Goal: Use online tool/utility: Use online tool/utility

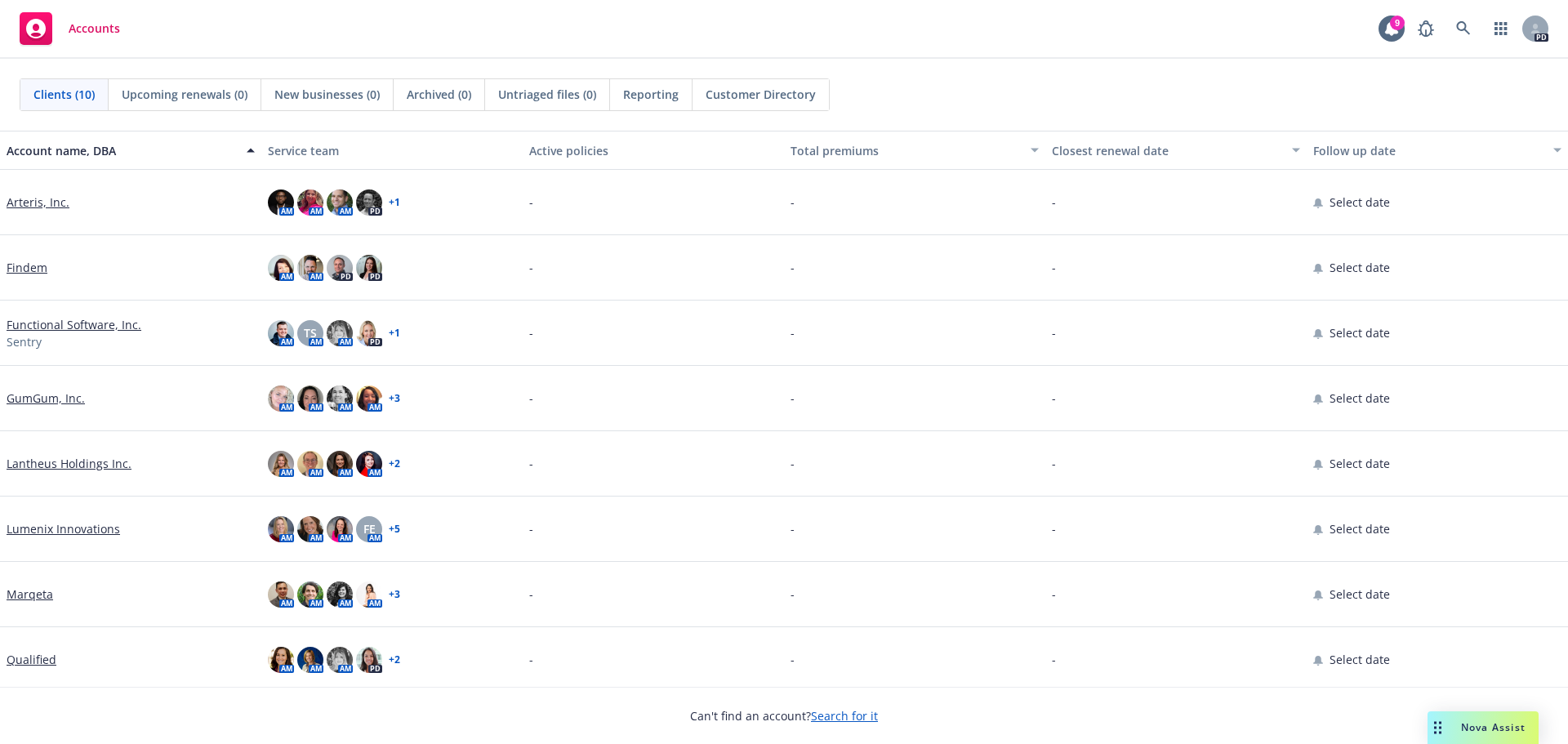
click at [1499, 729] on span "Nova Assist" at bounding box center [1493, 727] width 65 height 14
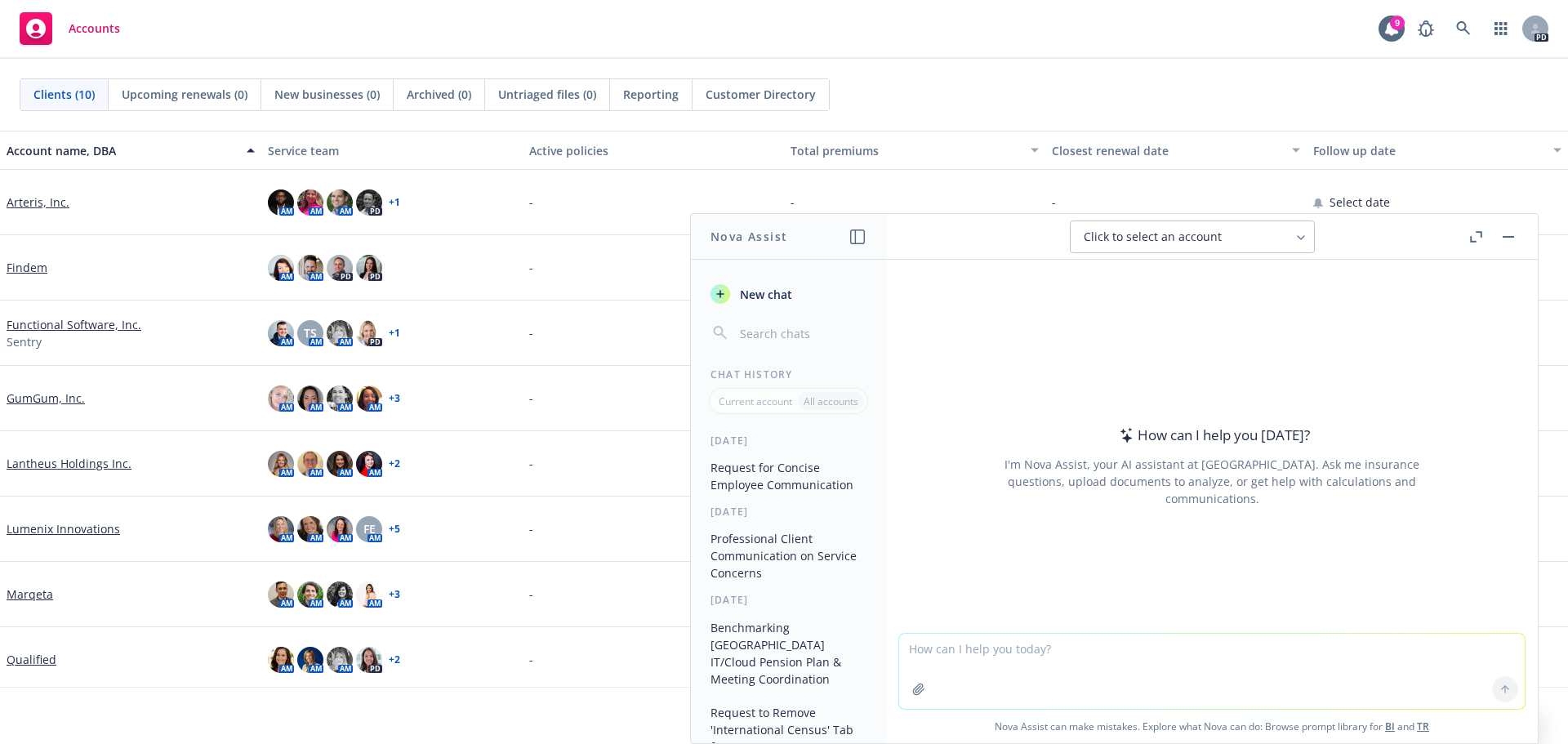
click at [1020, 669] on textarea at bounding box center [1211, 670] width 625 height 75
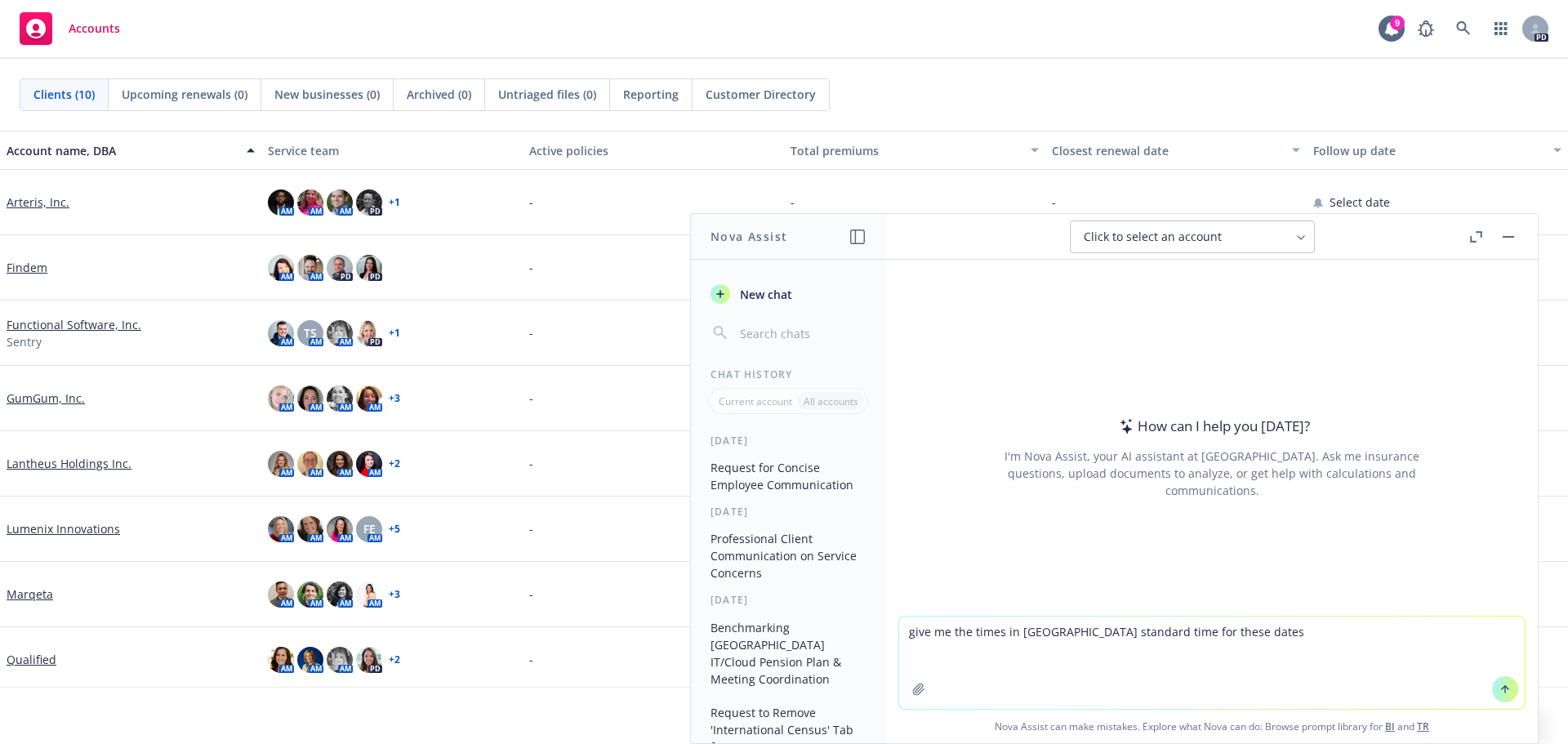
paste textarea "• [DATE]: 8-12 ET/ • [DATE]: 8-9 or 9:30-11 ET/ • [DATE]: 8-12 ET/"
type textarea "give me the times in [GEOGRAPHIC_DATA] standard time for these dates • [DATE]: …"
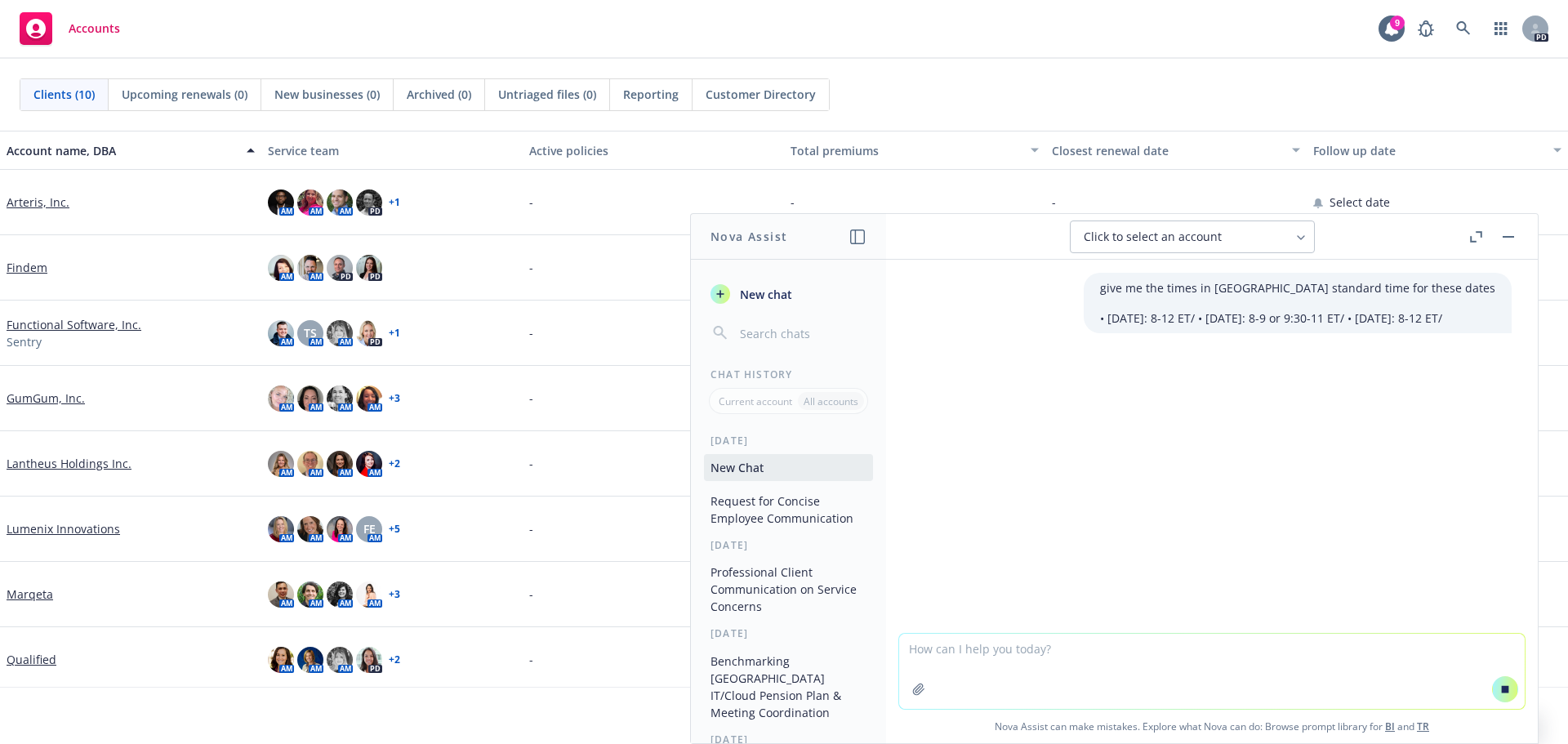
click at [995, 650] on textarea at bounding box center [1211, 670] width 625 height 75
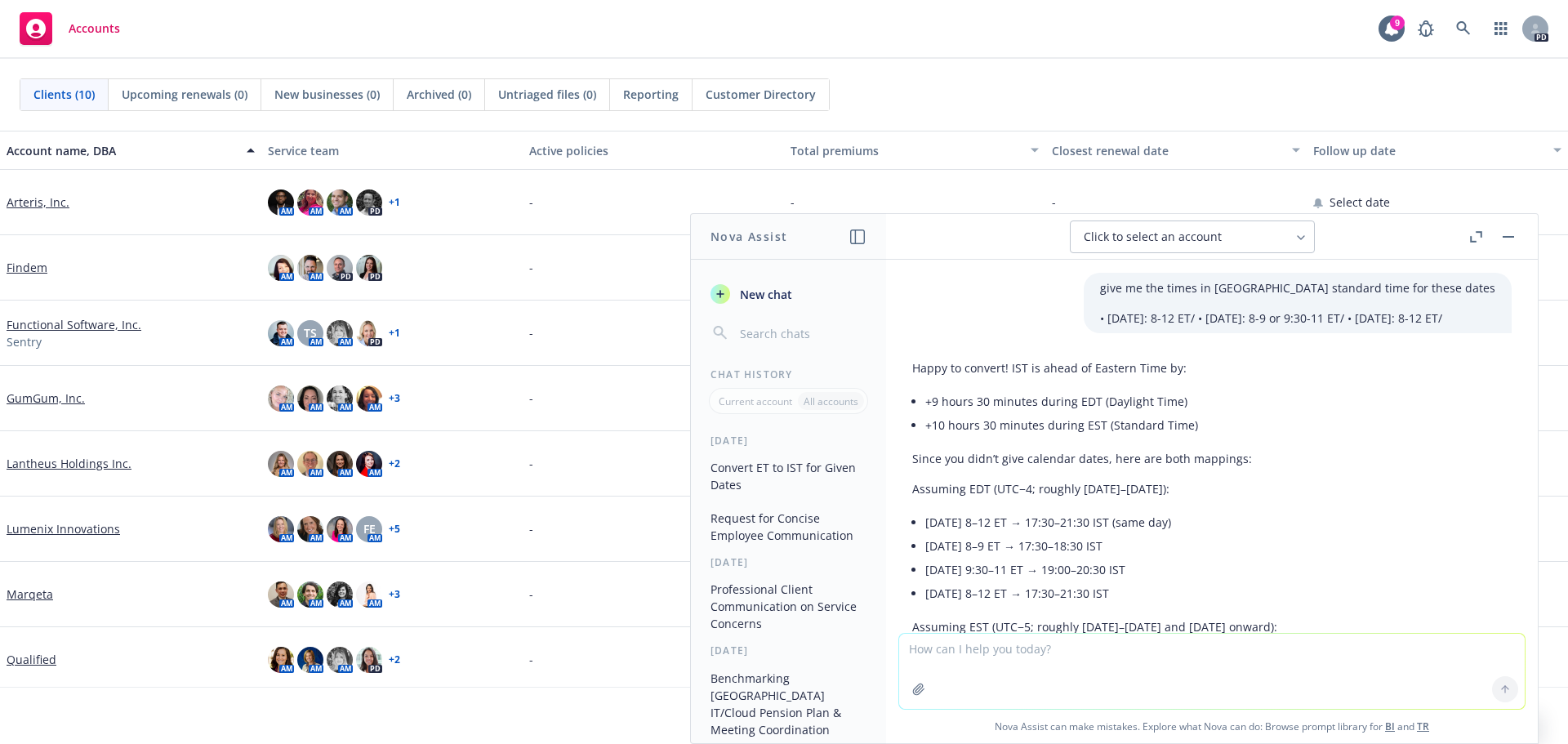
drag, startPoint x: 926, startPoint y: 521, endPoint x: 1295, endPoint y: 595, distance: 376.3
click at [1295, 595] on ul "[DATE] 8–12 ET → 17:30–21:30 IST (same day) [DATE] 8–9 ET → 17:30–18:30 IST [DA…" at bounding box center [1123, 558] width 395 height 95
drag, startPoint x: 979, startPoint y: 656, endPoint x: 1001, endPoint y: 655, distance: 22.0
click at [979, 656] on textarea at bounding box center [1211, 670] width 625 height 75
type textarea "give it in PM"
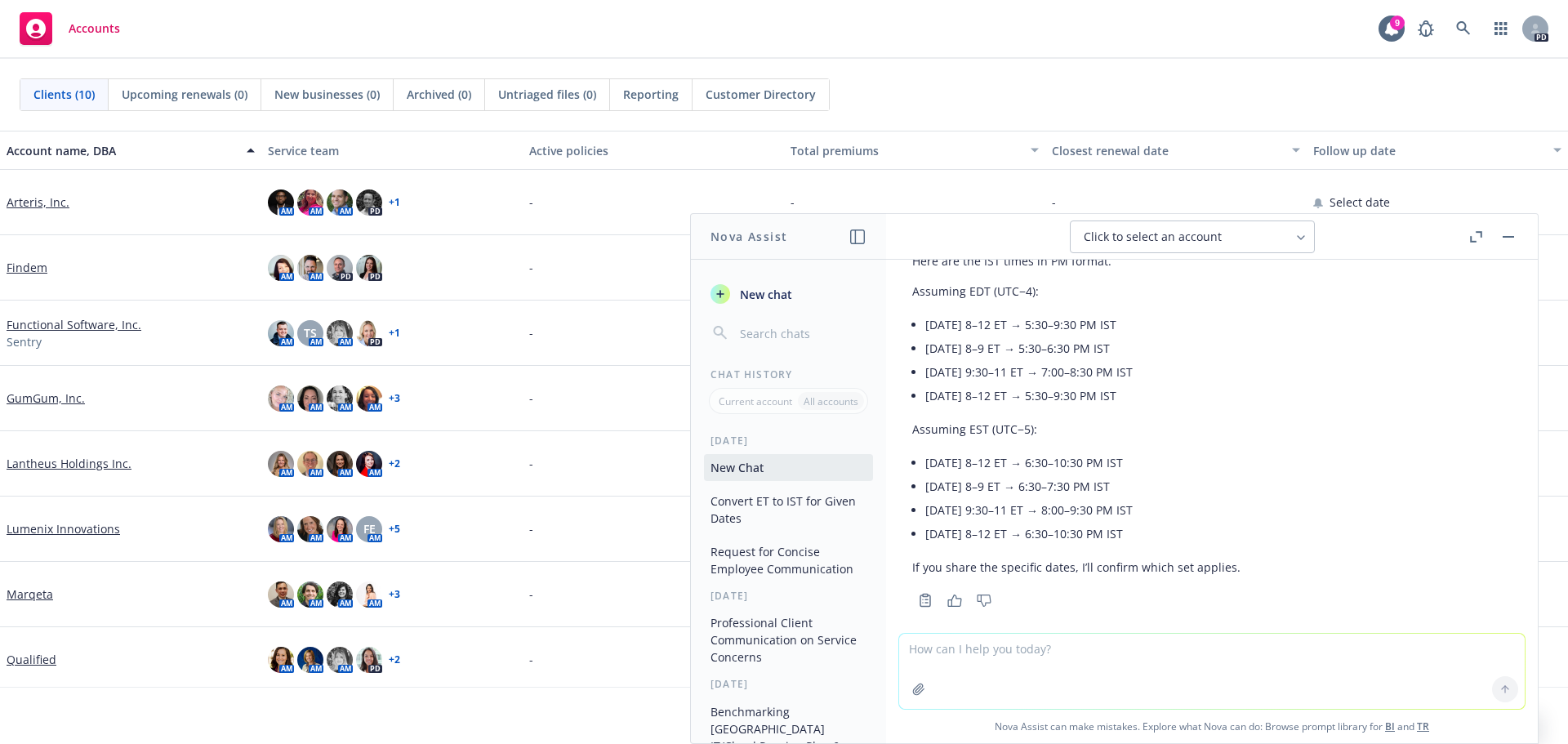
scroll to position [651, 0]
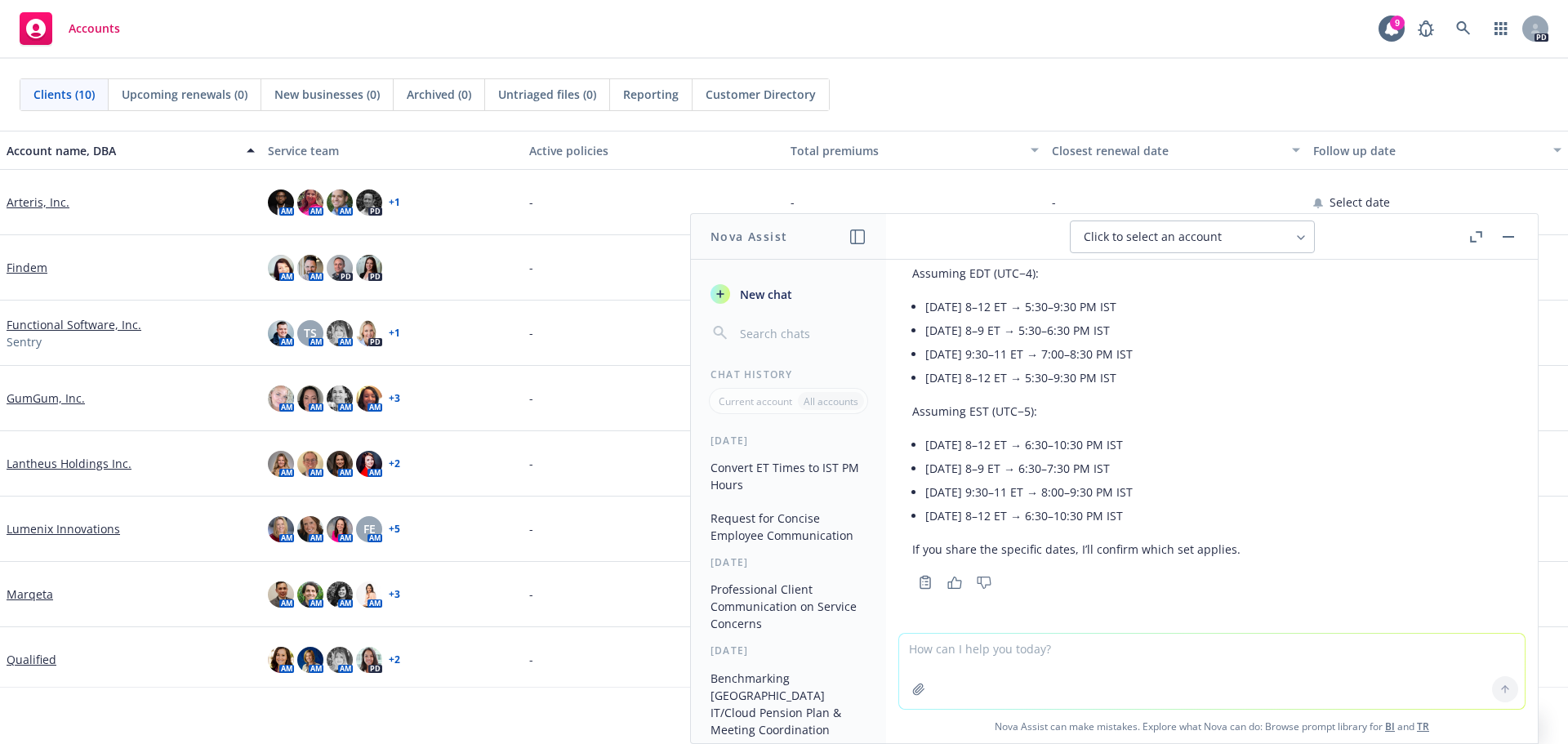
drag, startPoint x: 1097, startPoint y: 359, endPoint x: 877, endPoint y: 358, distance: 220.0
click at [1097, 359] on li "[DATE] 9:30–11 ET → 7:00–8:30 PM IST" at bounding box center [1083, 354] width 315 height 24
drag, startPoint x: 1102, startPoint y: 652, endPoint x: 1102, endPoint y: 633, distance: 19.0
click at [1102, 652] on textarea at bounding box center [1211, 670] width 625 height 75
paste textarea "I am eager to support you with benefits. Since your renewals are coming up quic…"
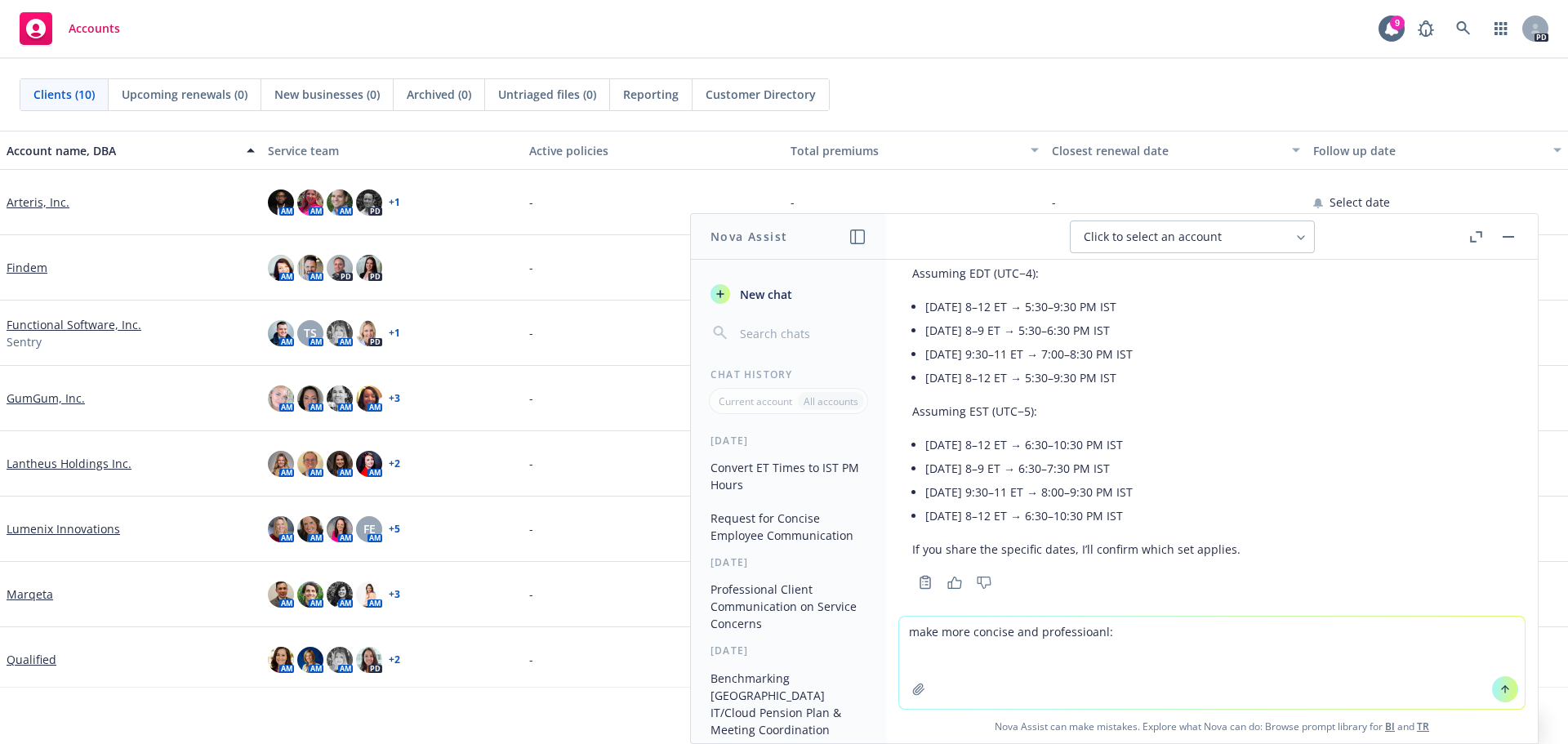
type textarea "make more concise and professioanl: I am eager to support you with benefits. Si…"
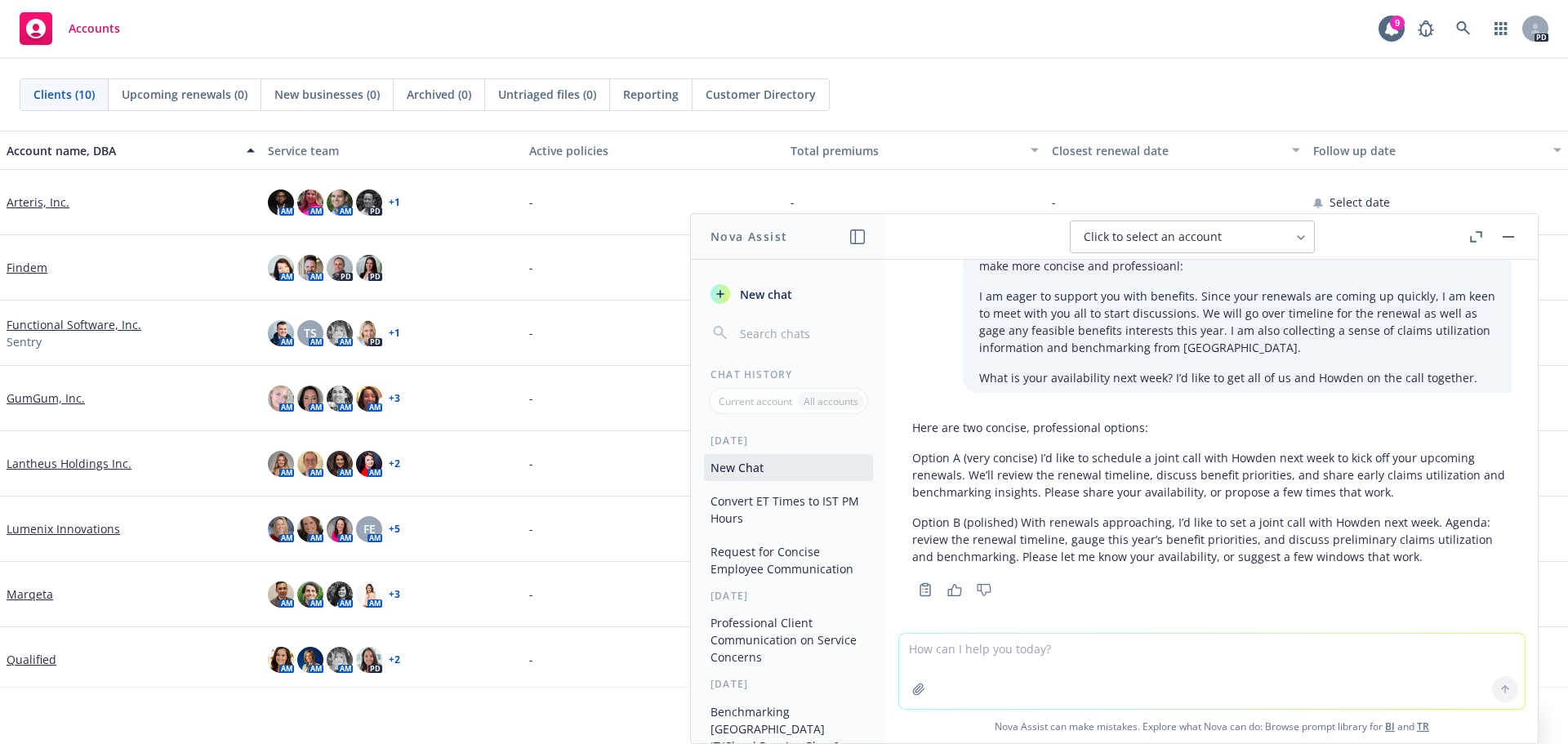
scroll to position [1020, 0]
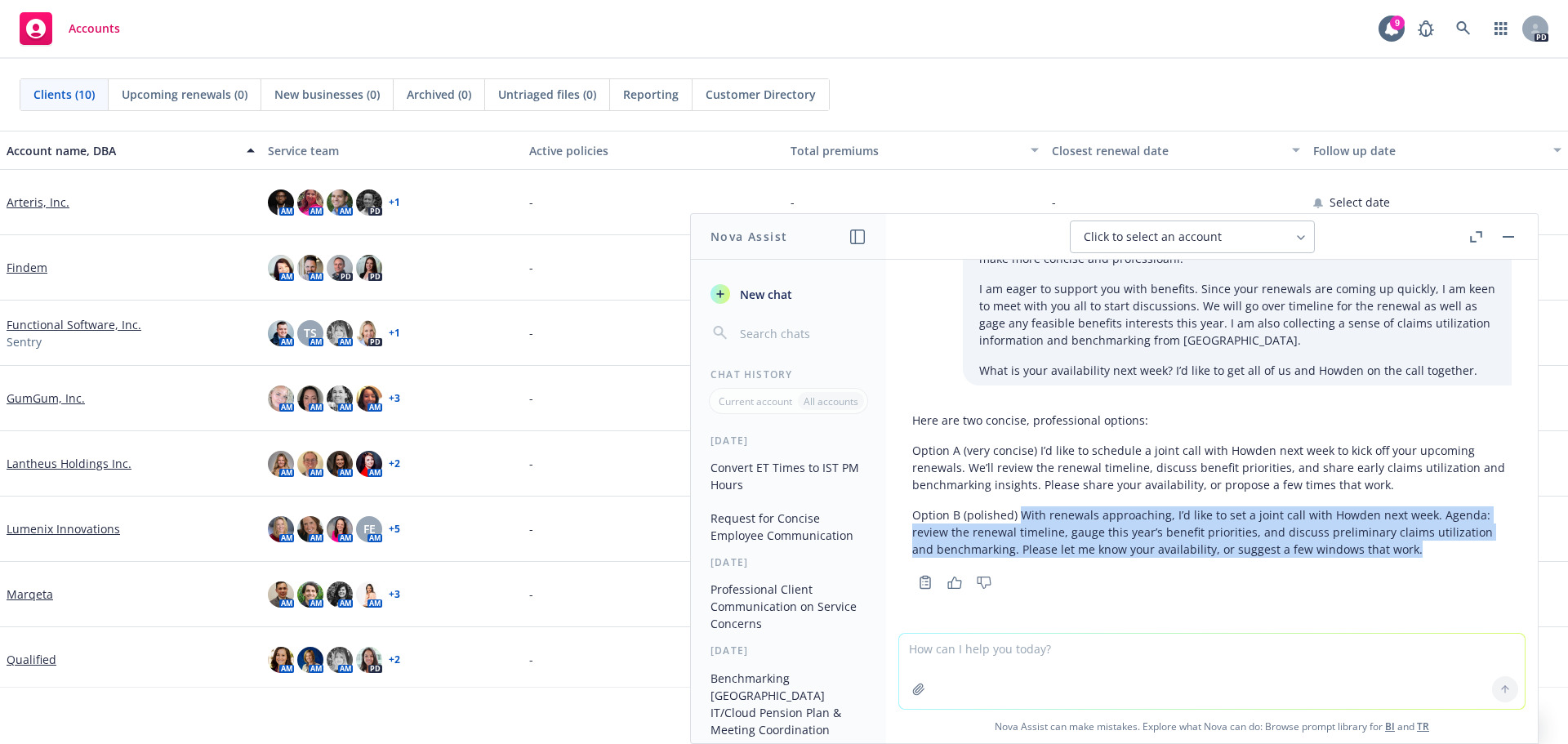
drag, startPoint x: 1020, startPoint y: 516, endPoint x: 1414, endPoint y: 548, distance: 395.3
click at [1414, 548] on p "Option B (polished) With renewals approaching, I’d like to set a joint call wit…" at bounding box center [1212, 533] width 599 height 52
copy p "With renewals approaching, I’d like to set a joint call with Howden next week. …"
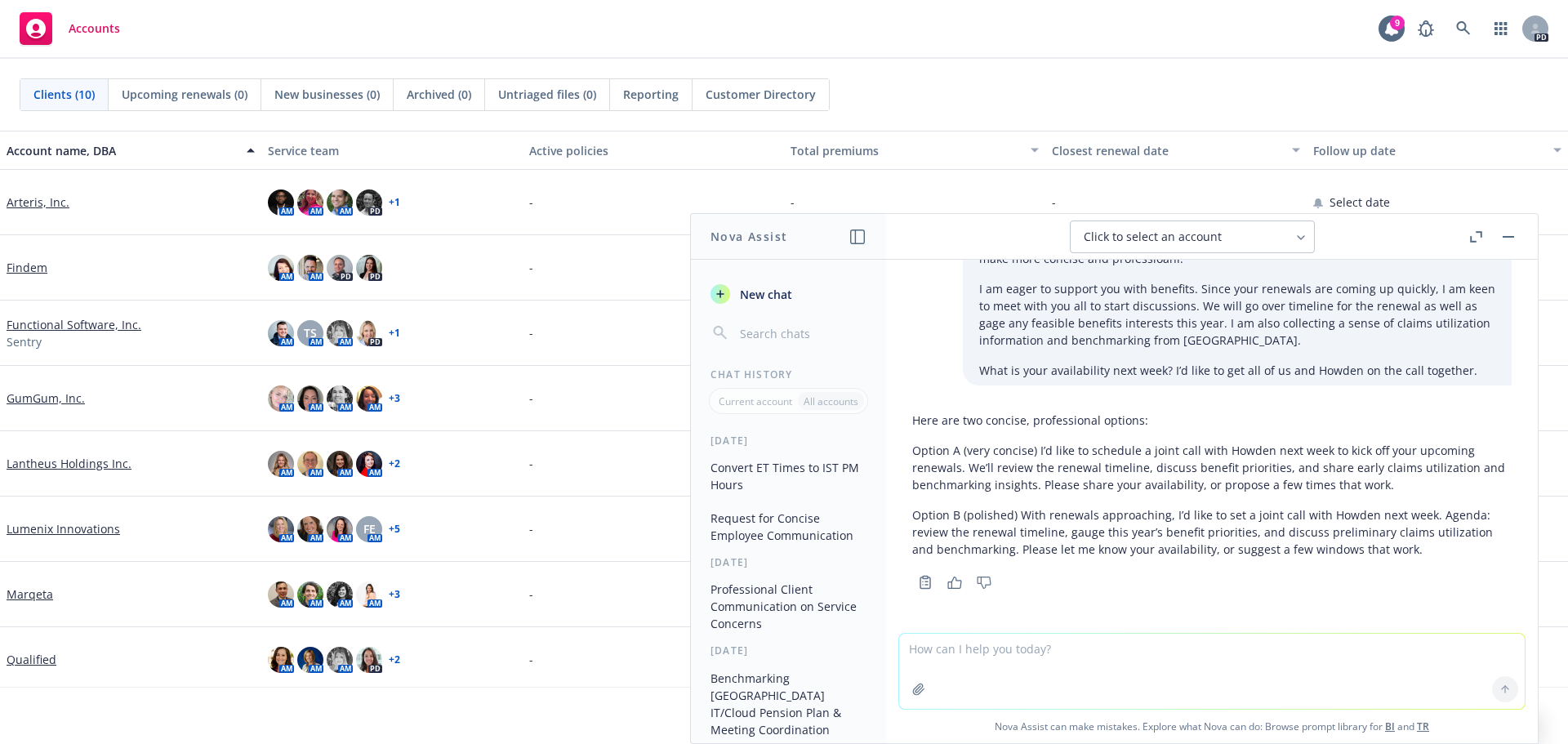
click at [1038, 647] on textarea at bounding box center [1211, 670] width 625 height 75
paste textarea "discuss claims utilization and benchmarking (to the level at which we have it)."
type textarea "rephrase and make more concise: discuss claims utilization and benchmarking (to…"
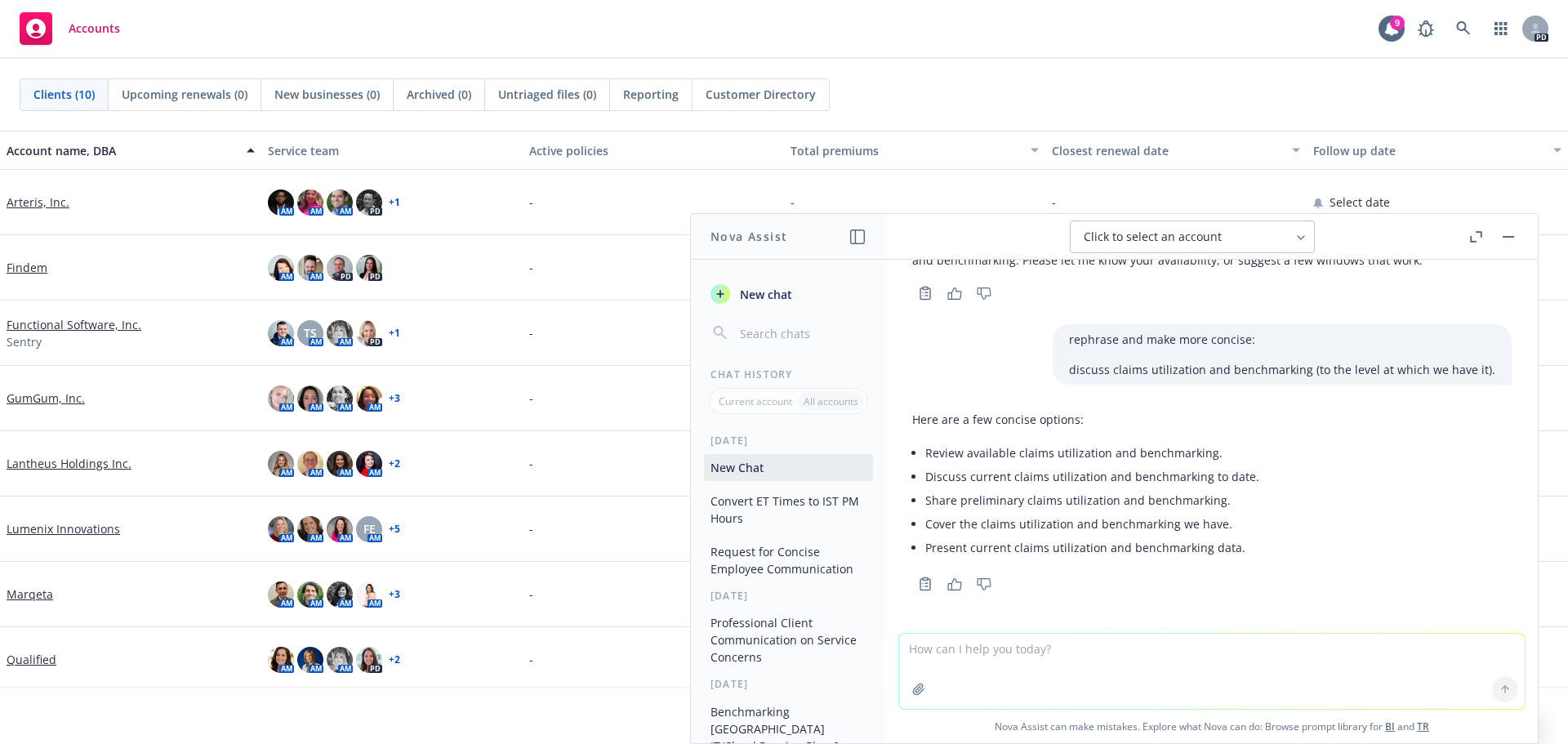
scroll to position [1311, 0]
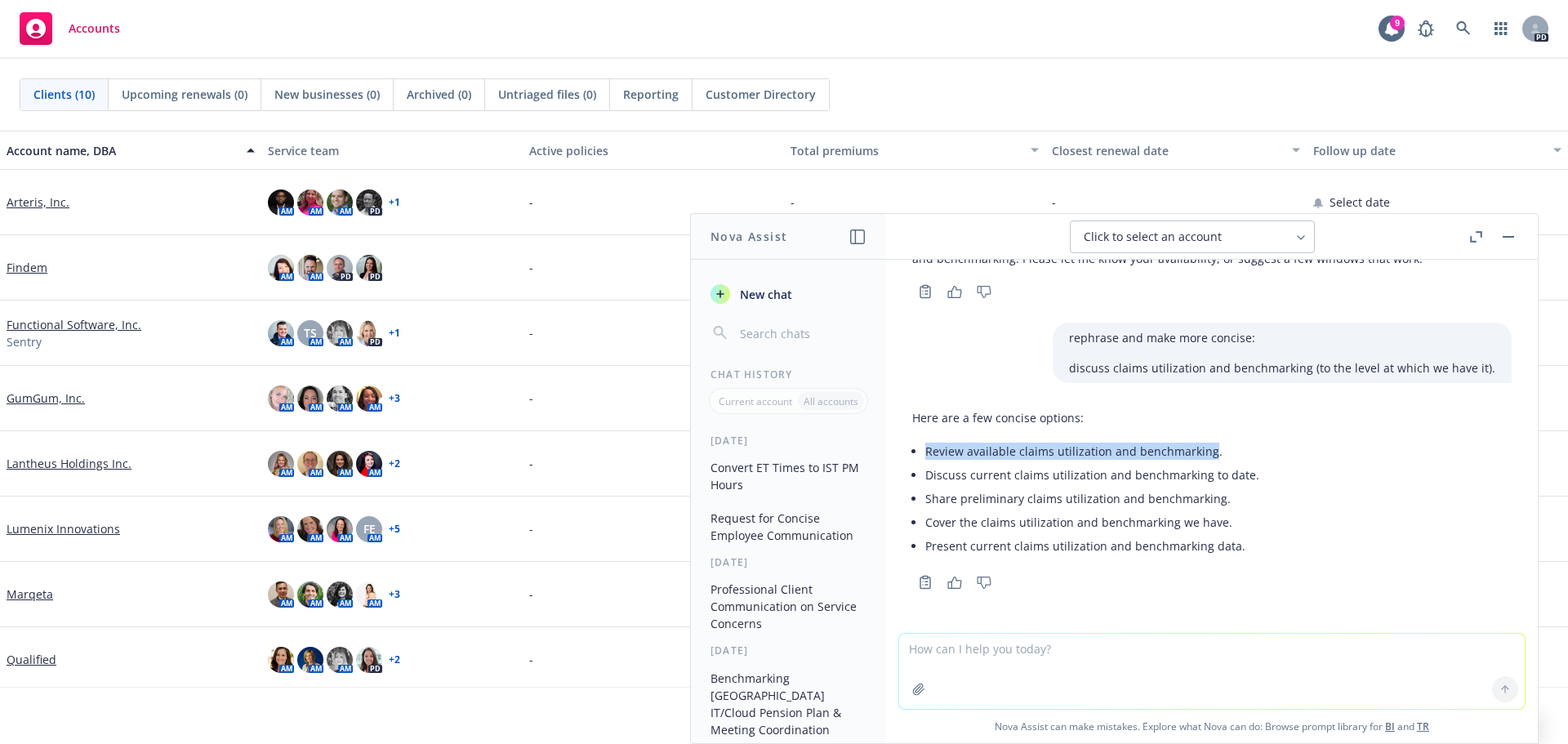
drag, startPoint x: 1209, startPoint y: 450, endPoint x: 925, endPoint y: 457, distance: 284.1
click at [925, 457] on div "Here are a few concise options: Review available claims utilization and benchma…" at bounding box center [1086, 484] width 347 height 162
copy li "Review available claims utilization and benchmarking"
click at [999, 663] on textarea at bounding box center [1211, 670] width 625 height 75
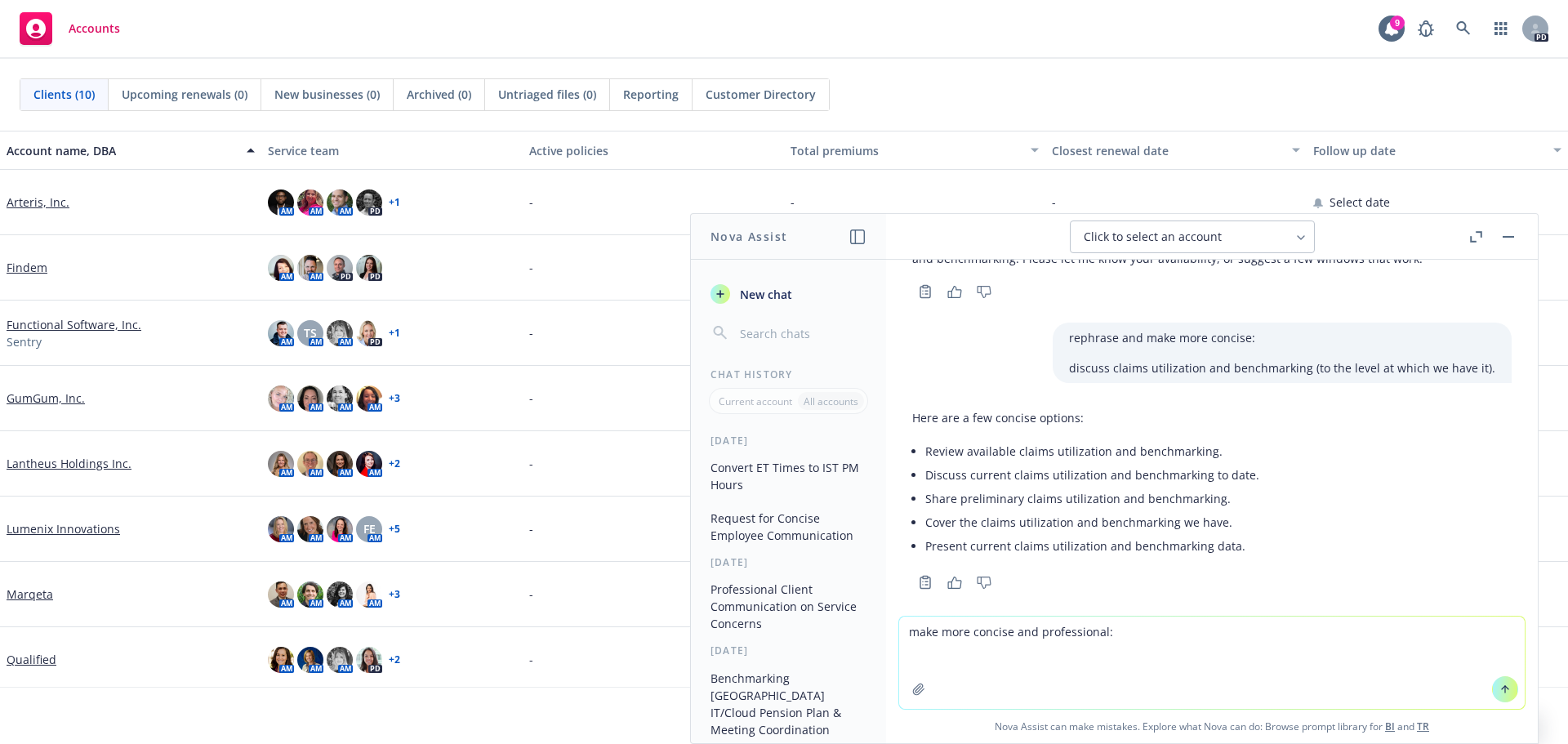
paste textarea "For any of the locations where you have smaller headcounts, do you have entitie…"
type textarea "make more concise and professional: For any of the locations where you have sma…"
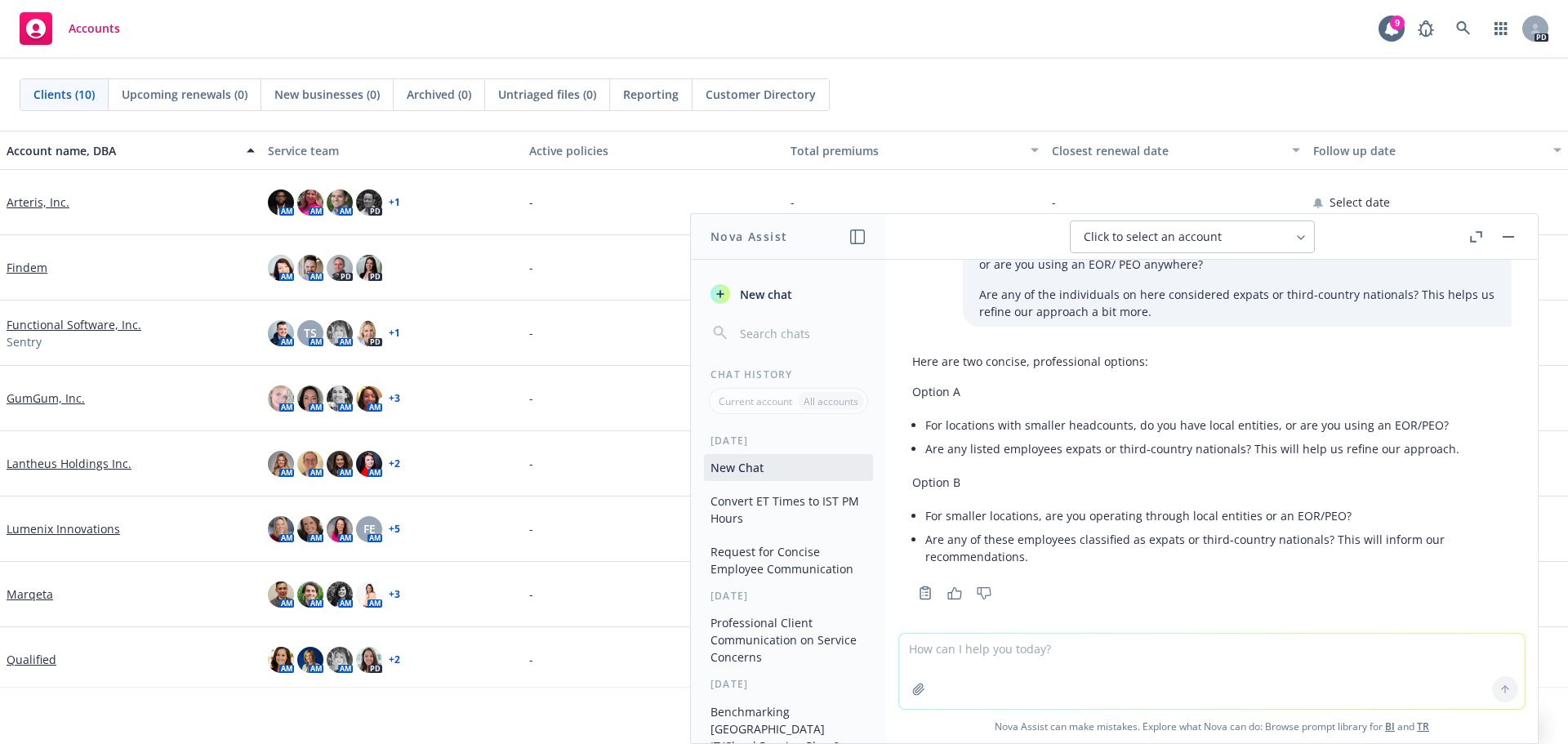
scroll to position [1733, 0]
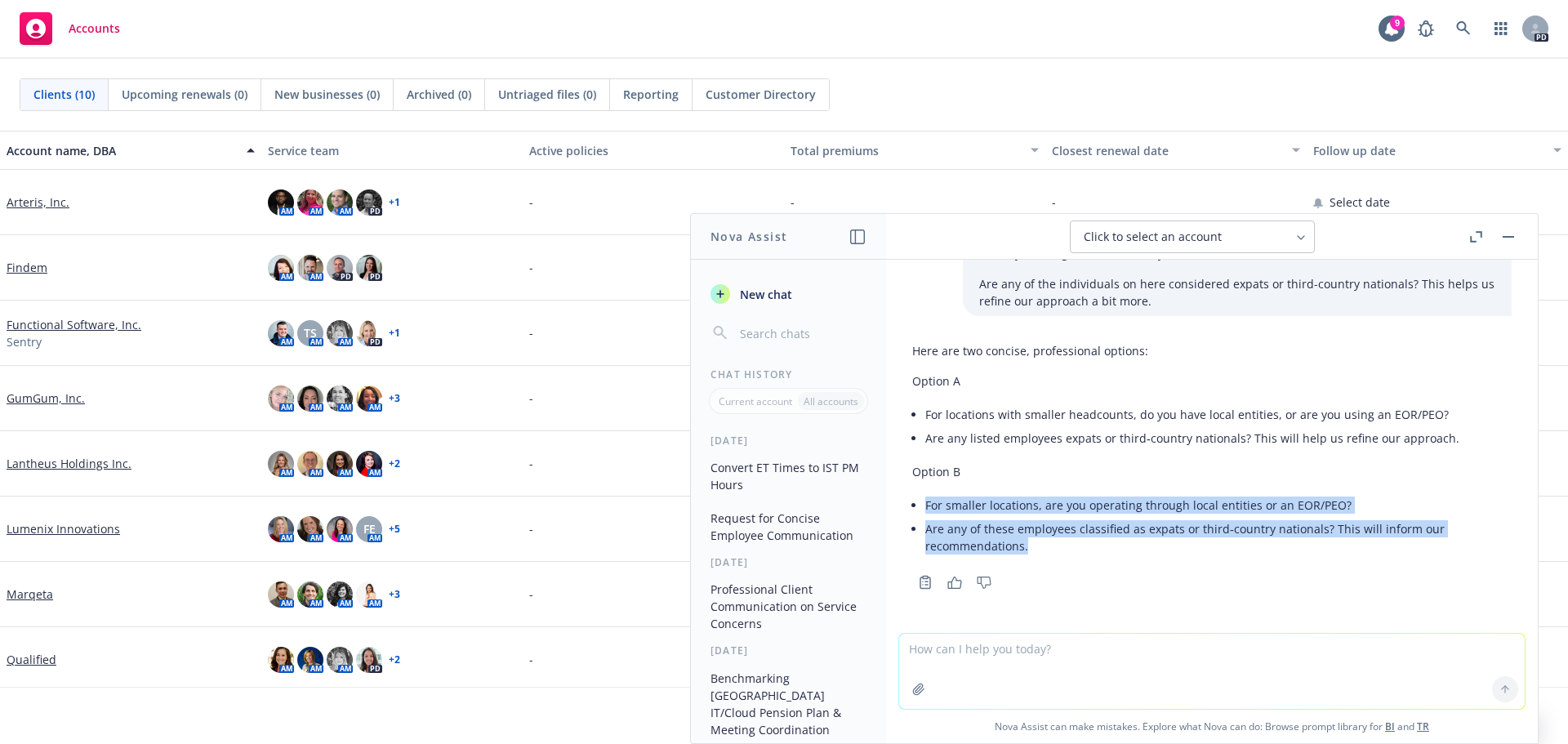
drag, startPoint x: 926, startPoint y: 504, endPoint x: 1027, endPoint y: 544, distance: 108.6
click at [1027, 544] on ul "For smaller locations, are you operating through local entities or an EOR/PEO? …" at bounding box center [1219, 526] width 587 height 65
copy ul "For smaller locations, are you operating through local entities or an EOR/PEO? …"
click at [1206, 531] on li "Are any of these employees classified as expats or third‑country nationals? Thi…" at bounding box center [1219, 537] width 587 height 41
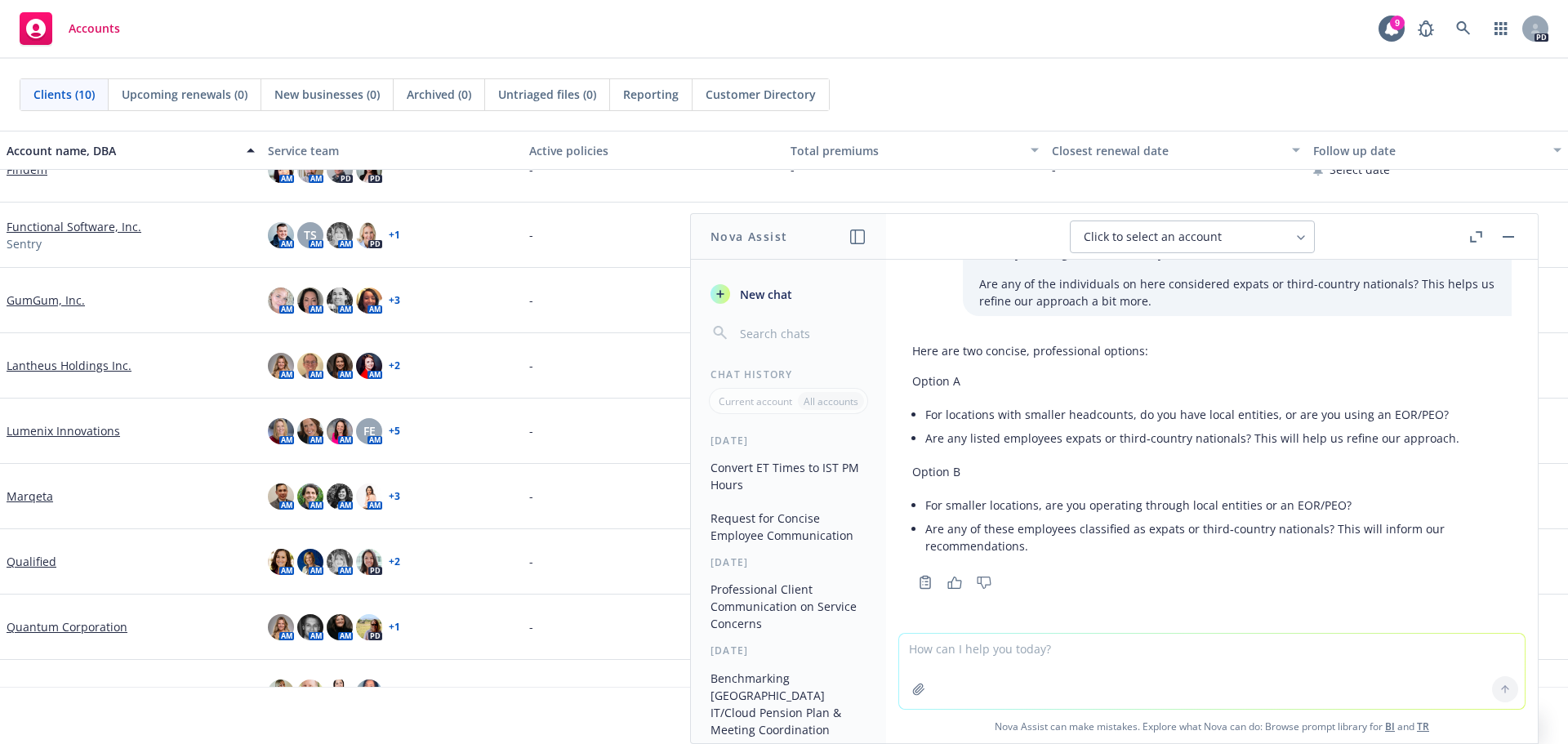
scroll to position [137, 0]
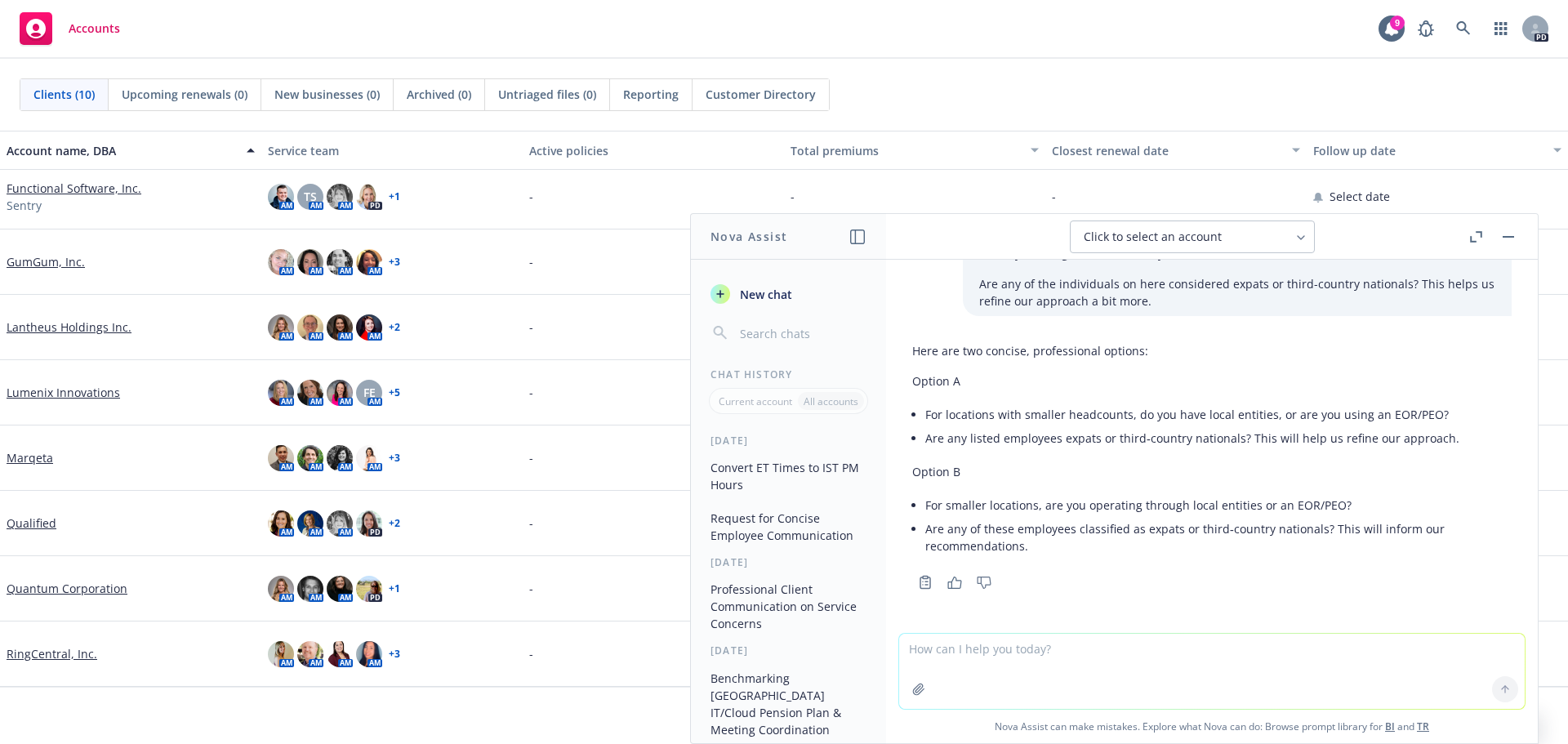
click at [60, 650] on link "RingCentral, Inc." at bounding box center [52, 653] width 91 height 17
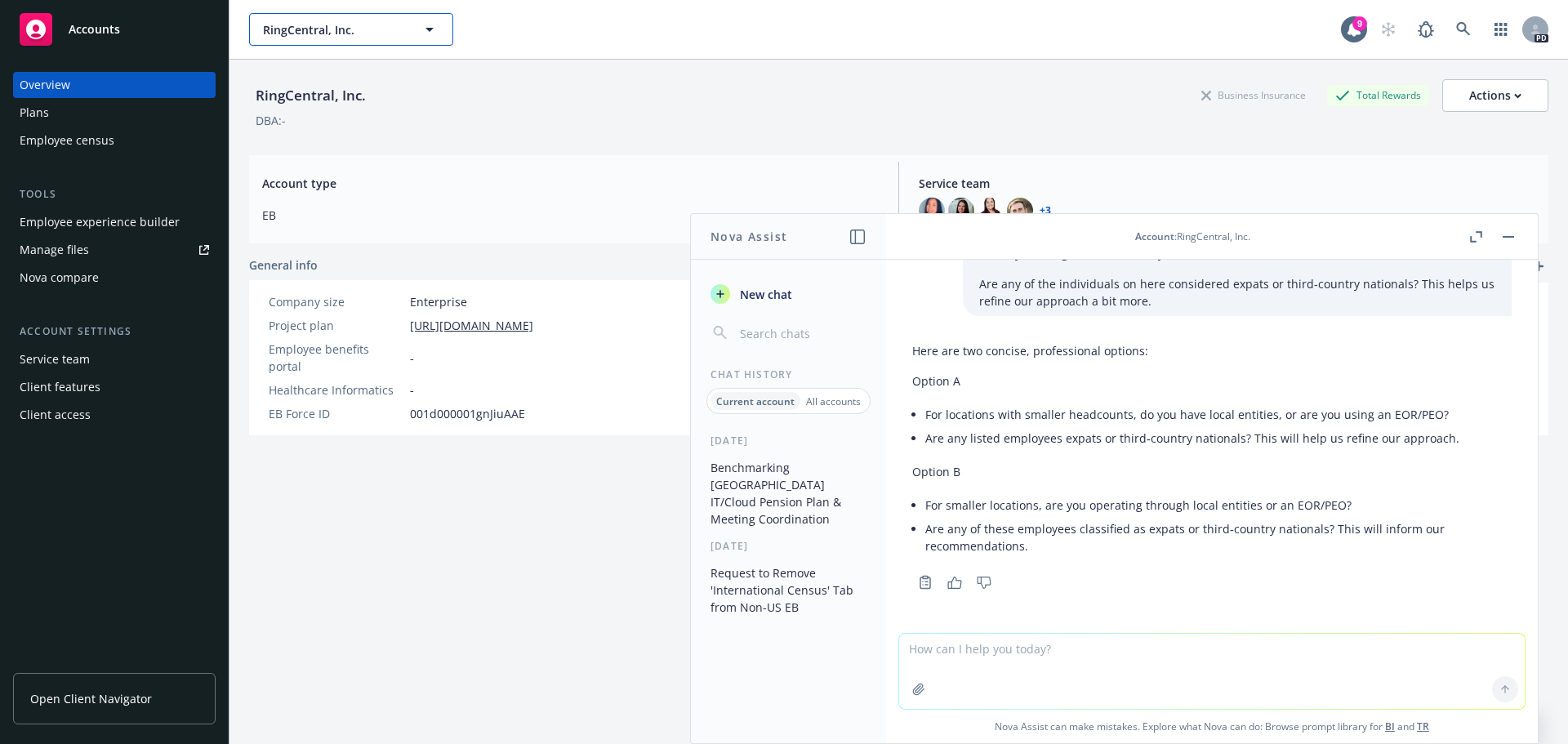
click at [431, 34] on icon "button" at bounding box center [430, 30] width 20 height 20
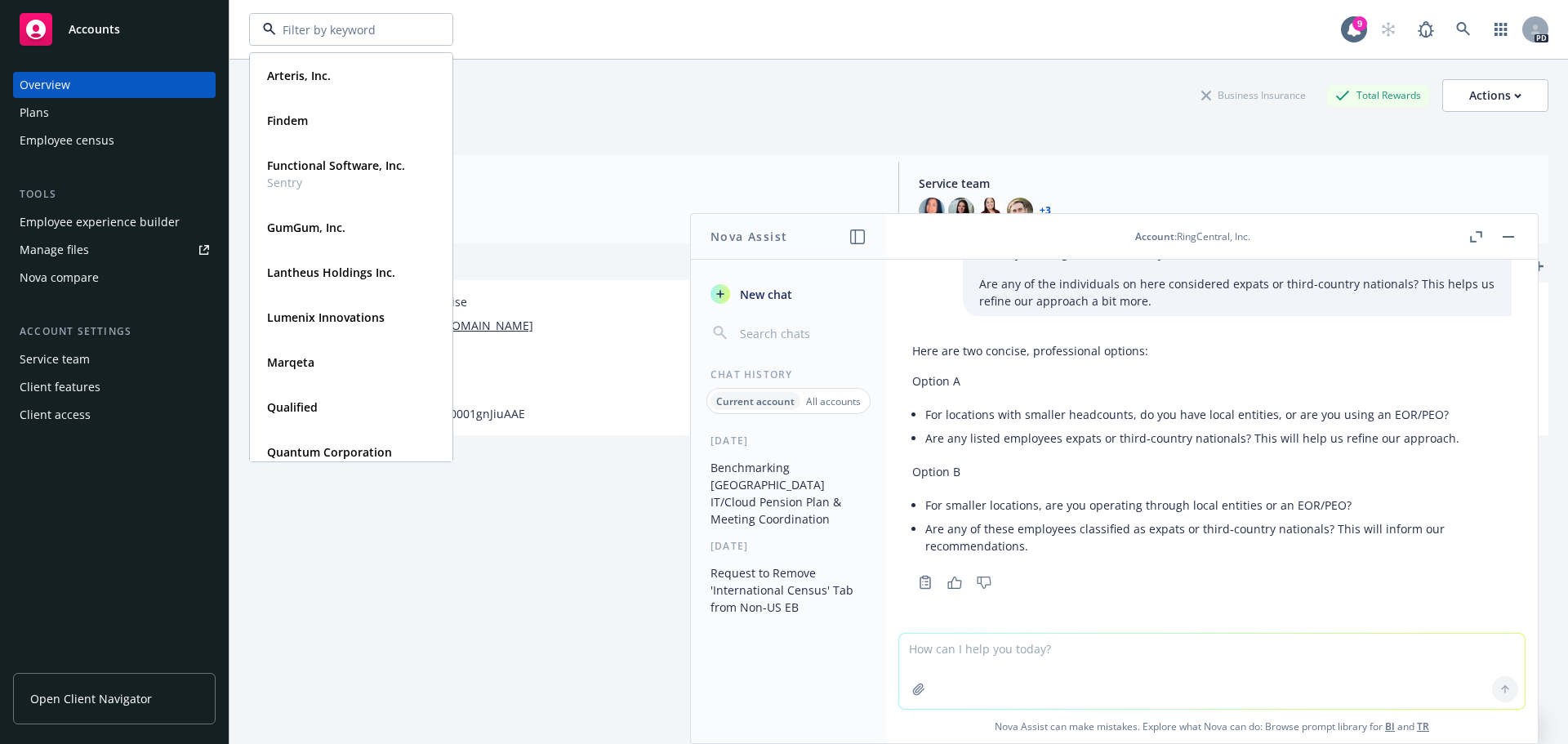
click at [512, 31] on div "Arteris, Inc. Type Commercial FEIN [US_EMPLOYER_IDENTIFICATION_NUMBER] Findem T…" at bounding box center [795, 29] width 1092 height 33
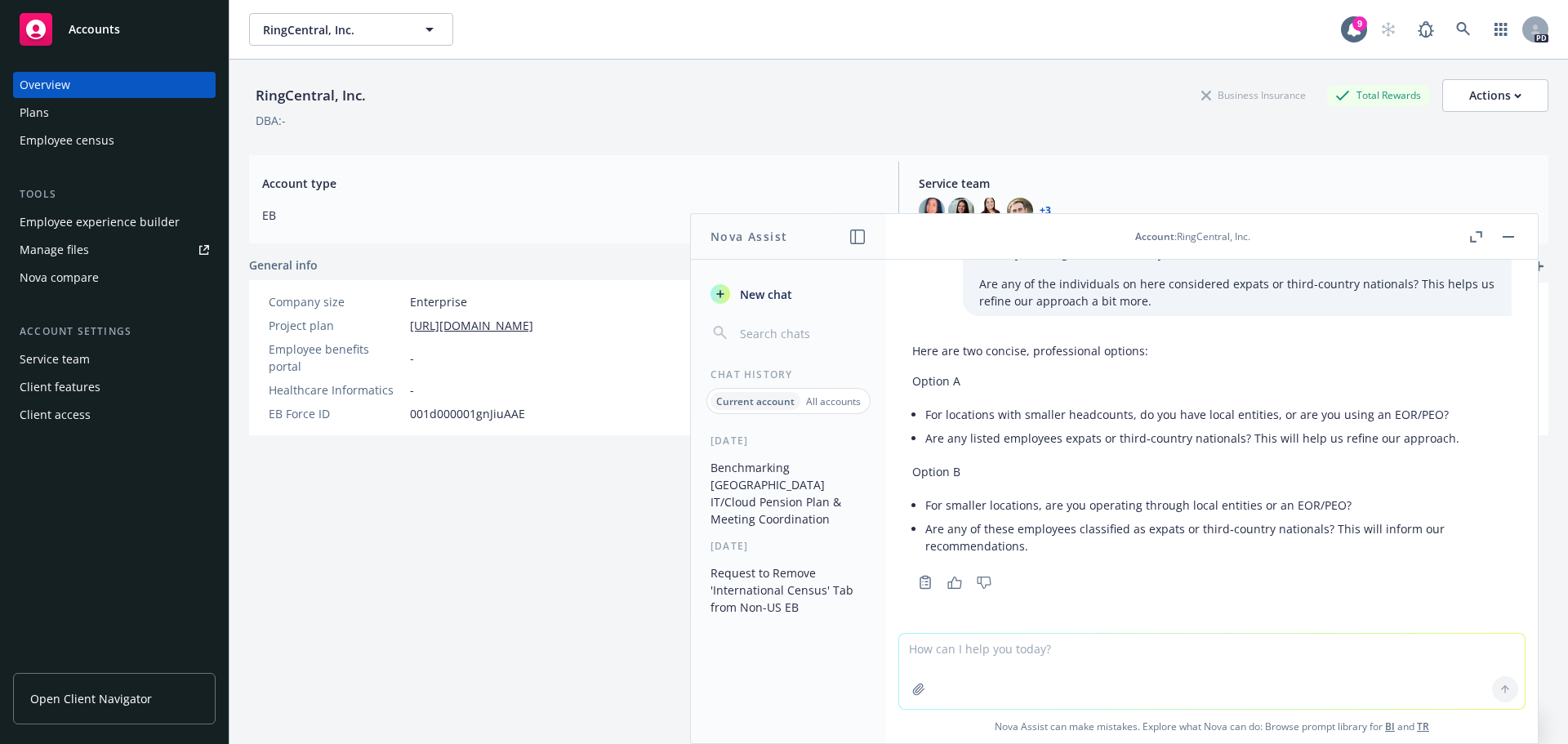
click at [1507, 239] on button "button" at bounding box center [1508, 237] width 20 height 20
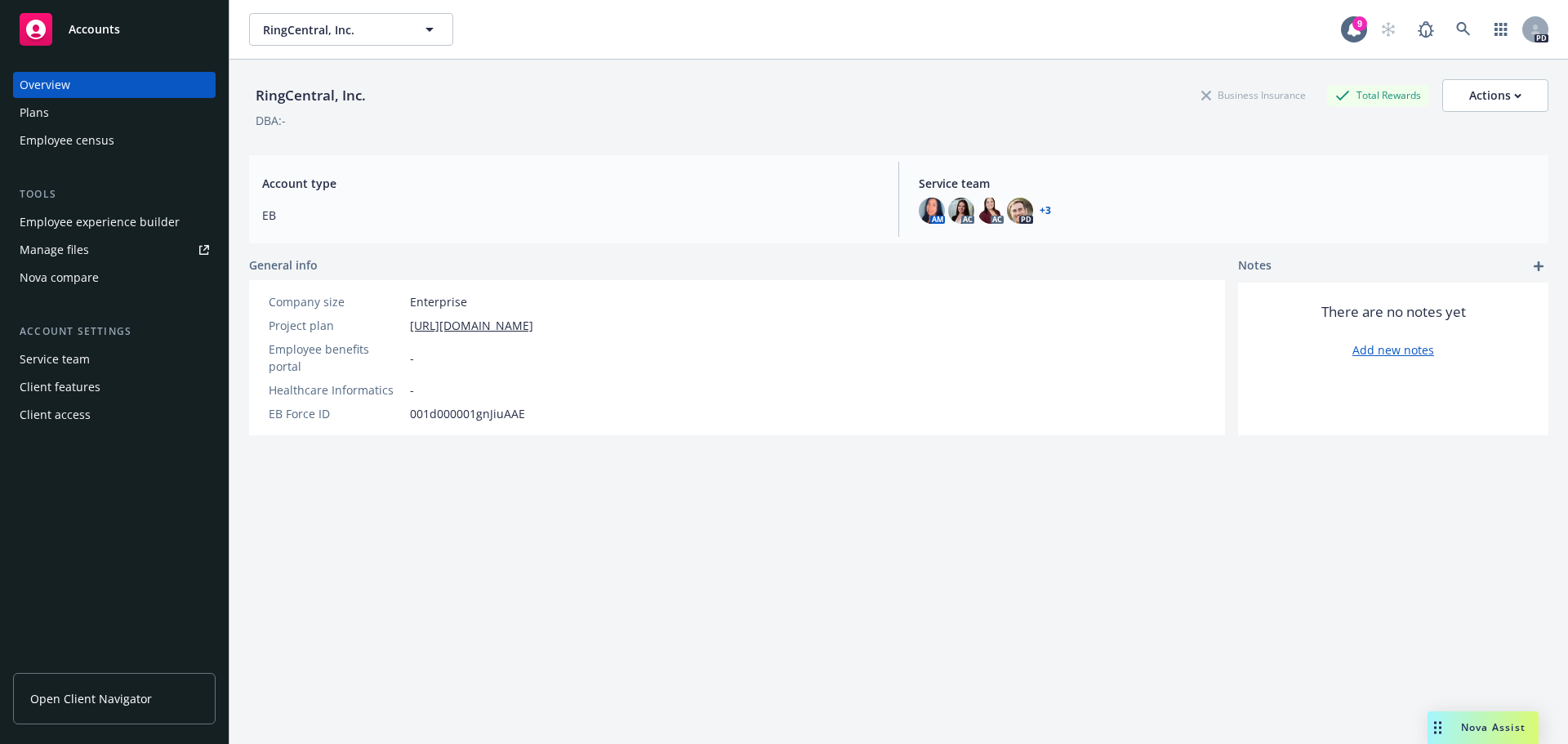
click at [1471, 735] on div "Nova Assist" at bounding box center [1482, 727] width 111 height 33
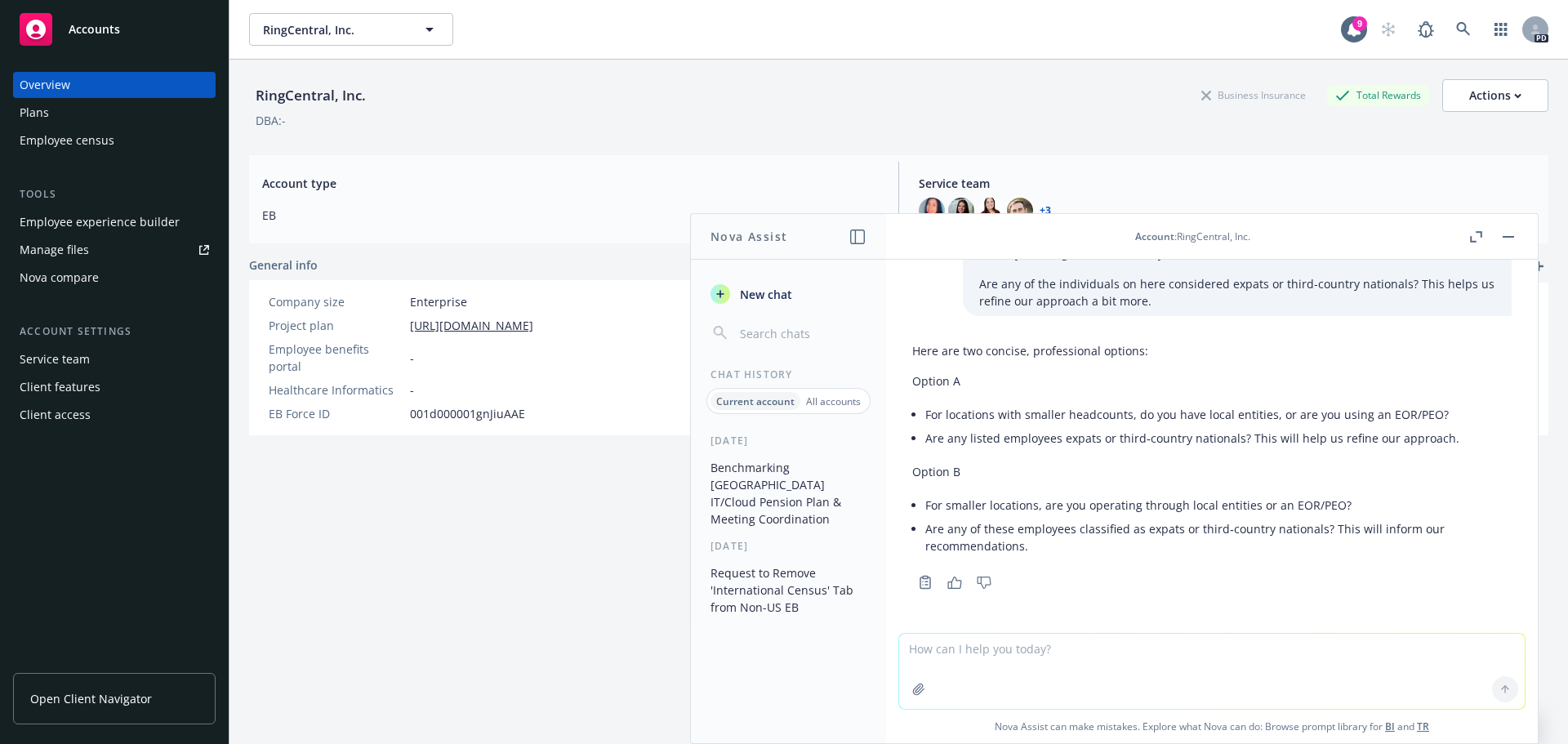
drag, startPoint x: 947, startPoint y: 653, endPoint x: 920, endPoint y: 647, distance: 27.7
click at [947, 652] on textarea at bounding box center [1211, 670] width 625 height 75
type textarea "m"
paste textarea "Hope you are having a nice day. I have yet to receive the availability from the…"
type textarea "make this sound less pushy: Hope you are having a nice day. I have yet to recei…"
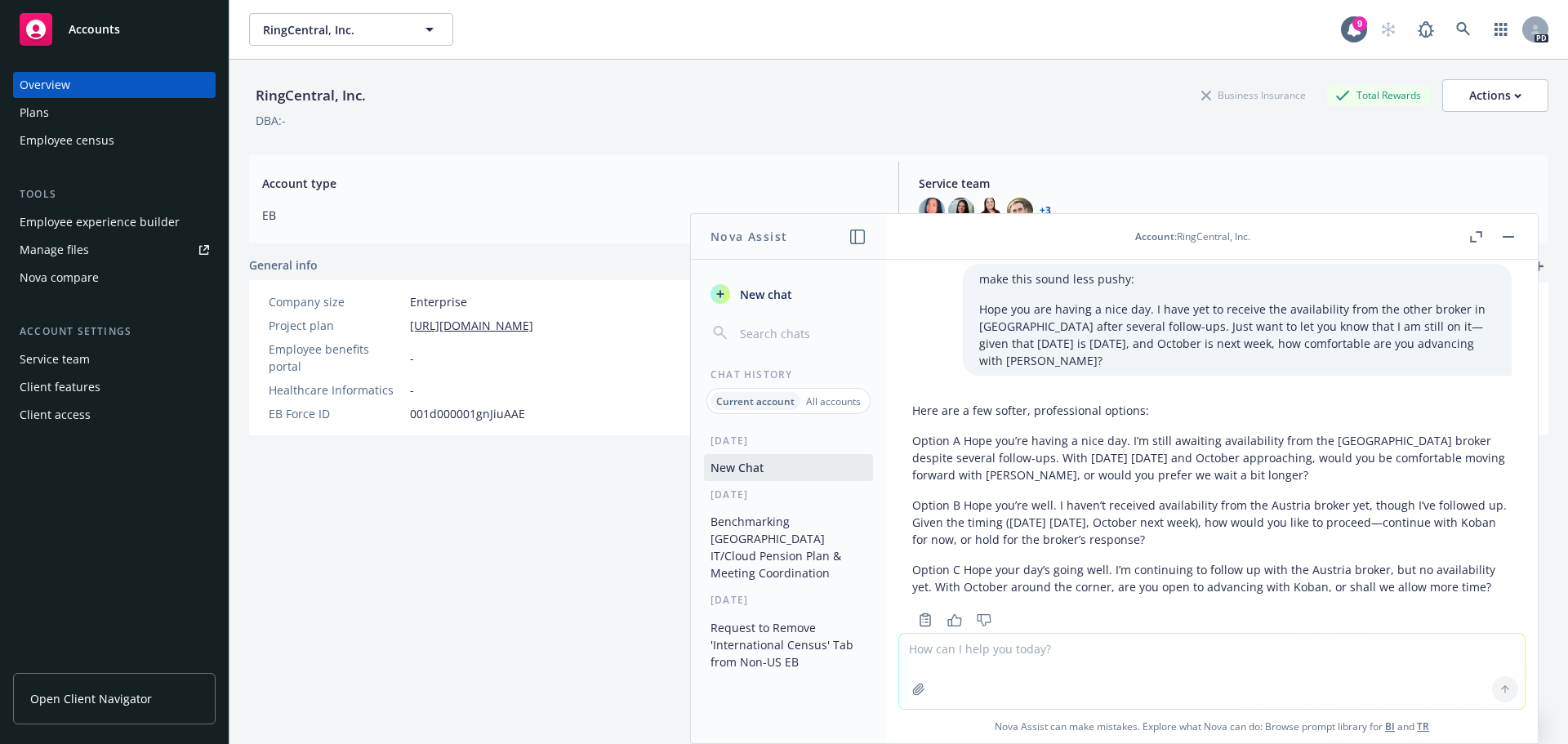
scroll to position [2103, 0]
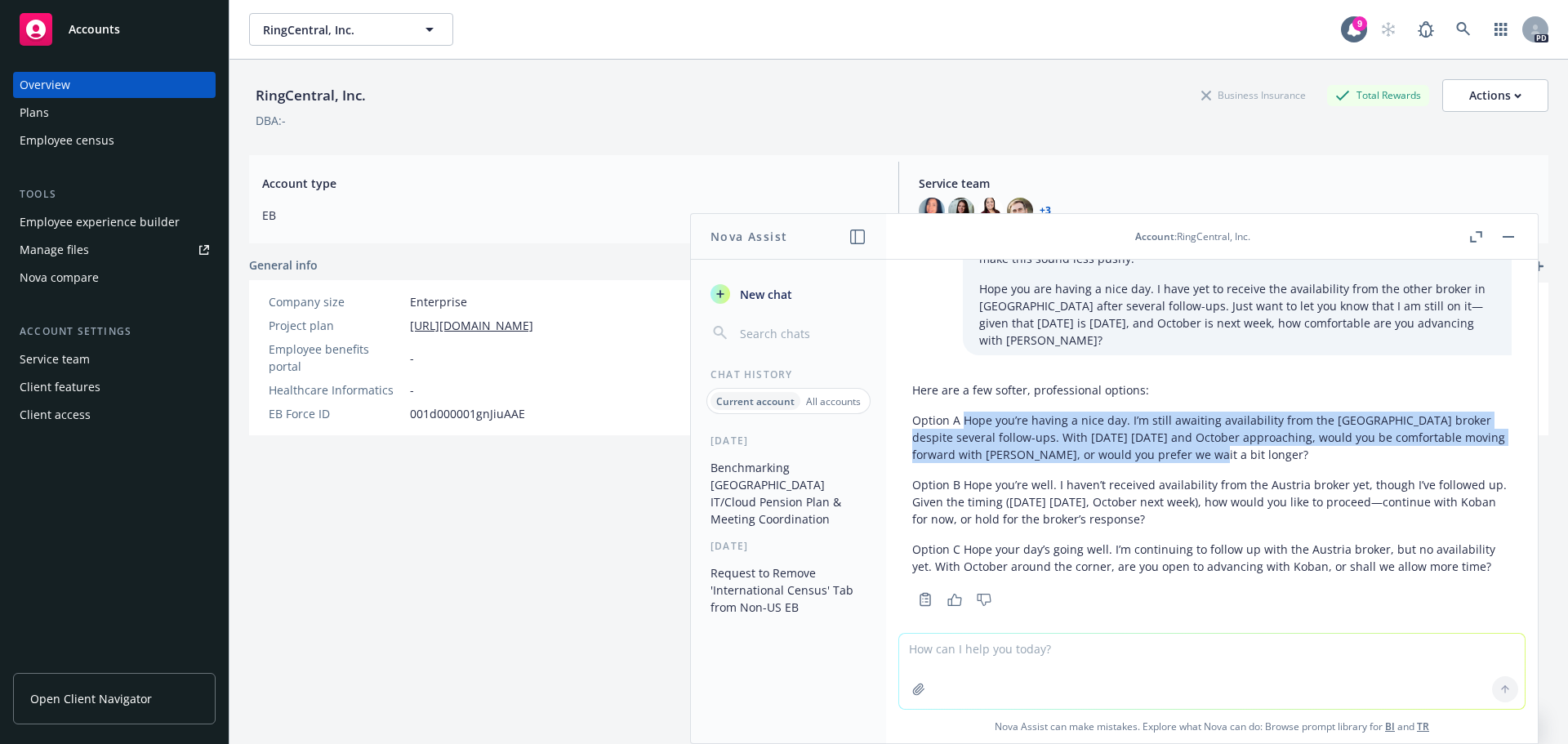
drag, startPoint x: 1209, startPoint y: 433, endPoint x: 967, endPoint y: 403, distance: 243.9
click at [967, 412] on p "Option A Hope you’re having a nice day. I’m still awaiting availability from th…" at bounding box center [1212, 438] width 599 height 52
copy p "Hope you’re having a nice day. I’m still awaiting availability from the [GEOGRA…"
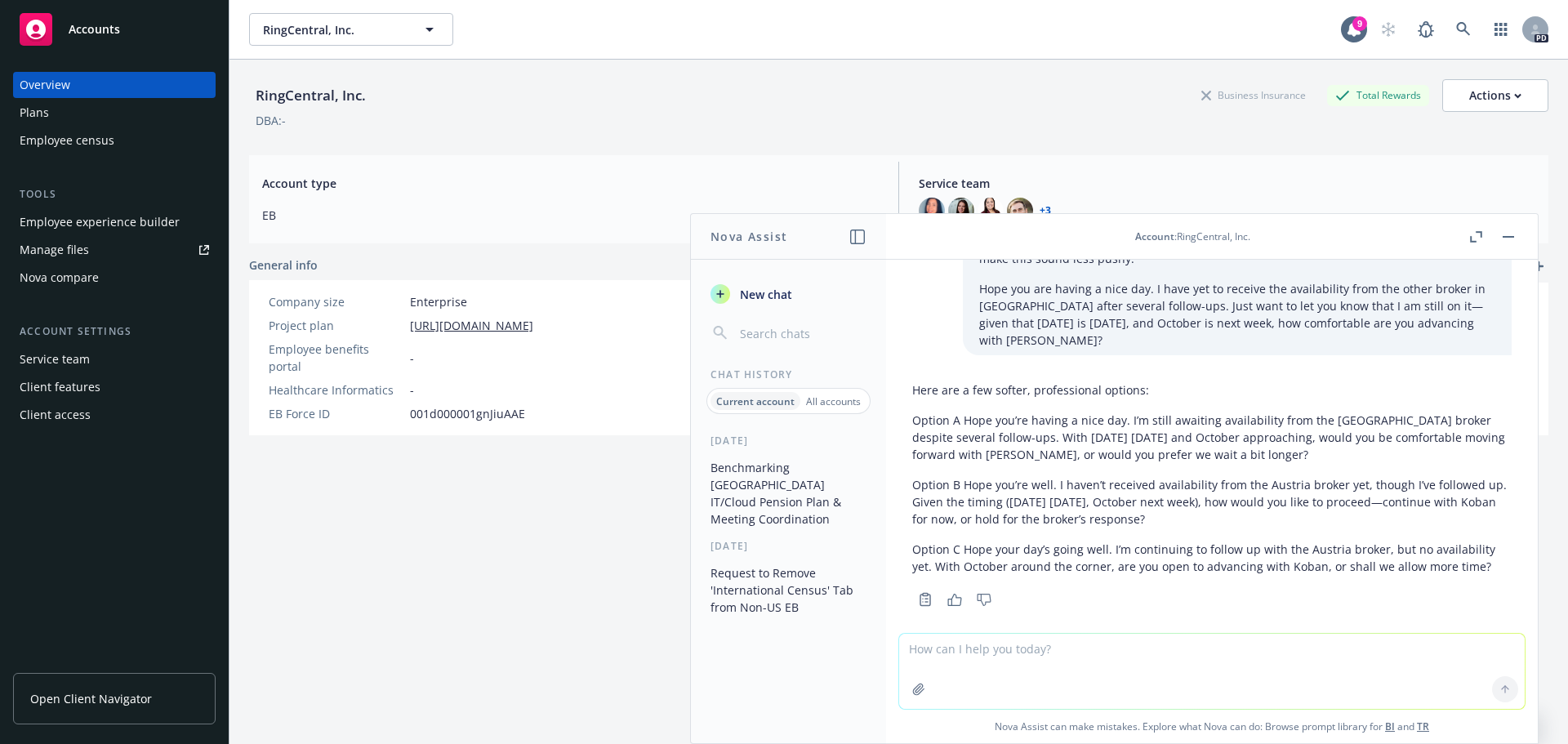
click at [954, 636] on textarea at bounding box center [1211, 670] width 625 height 75
type textarea "arrange these in alphabetical order:"
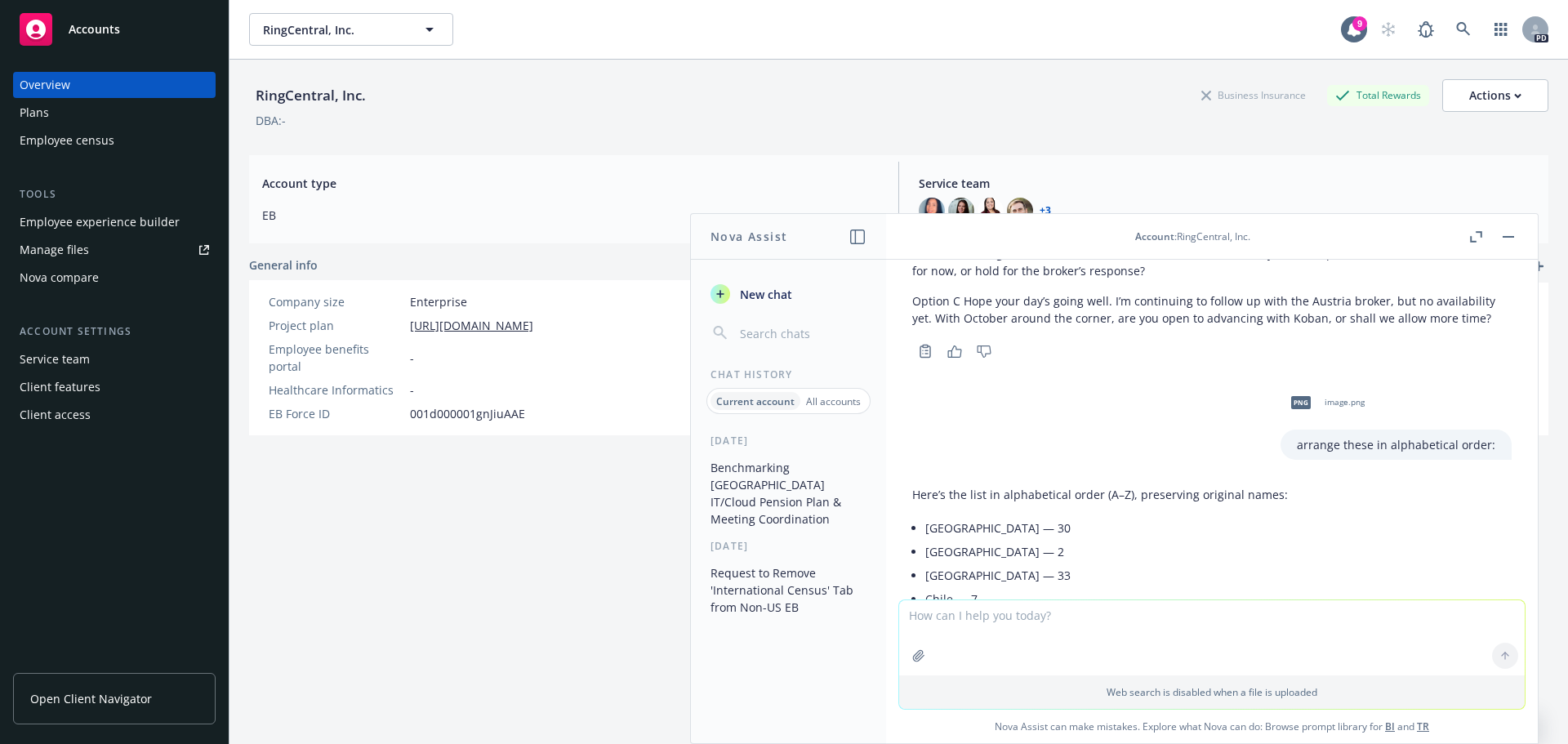
scroll to position [2356, 0]
click at [1325, 393] on span "image.png" at bounding box center [1345, 398] width 40 height 11
click at [1035, 636] on textarea at bounding box center [1211, 637] width 625 height 75
paste textarea "Thanks for your reply. Your understanding is correct, they are headquartered in…"
type textarea "make sound more professional and kind: Thanks for your reply. Your understandin…"
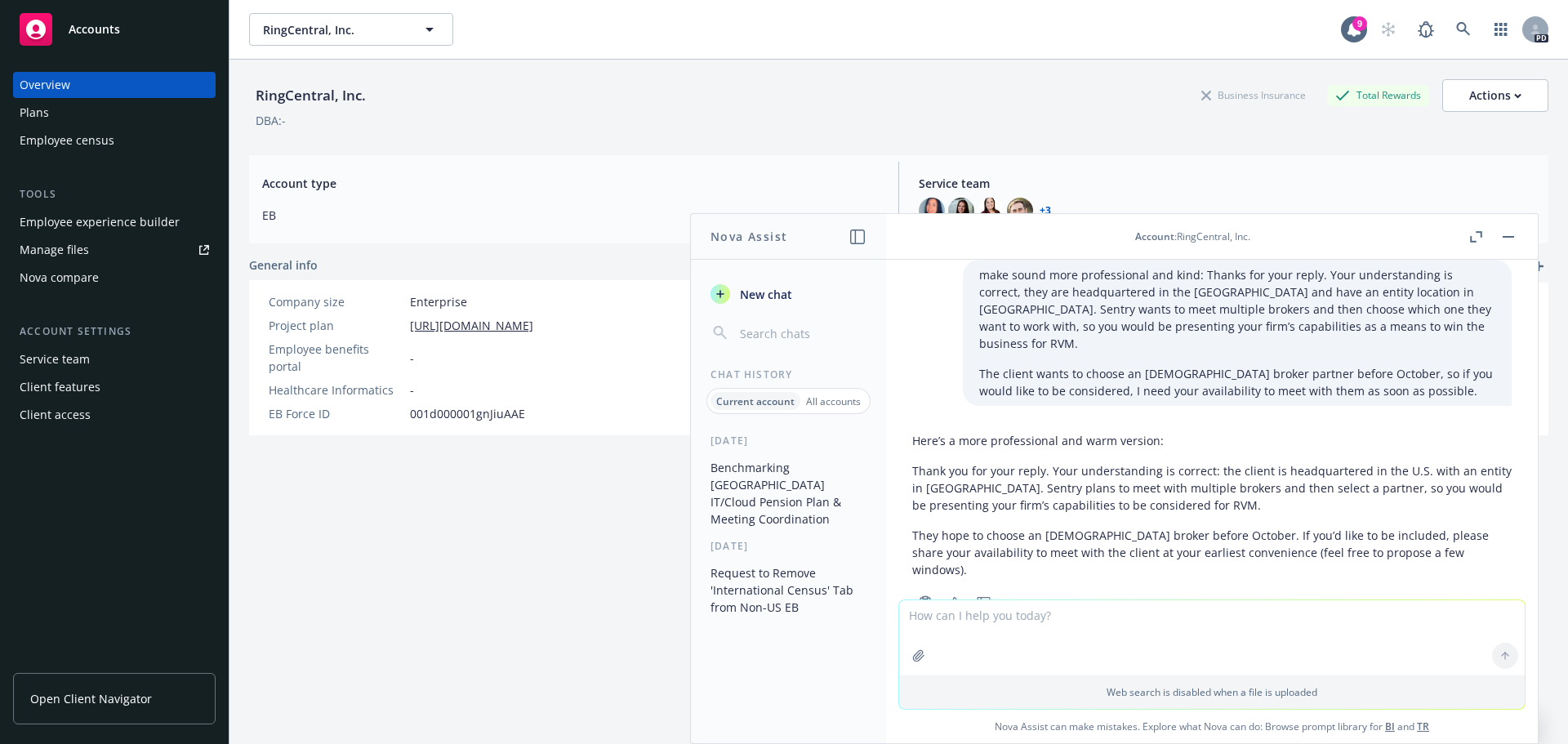
scroll to position [3431, 0]
click at [1312, 474] on p "Thank you for your reply. Your understanding is correct: the client is headquar…" at bounding box center [1212, 486] width 599 height 52
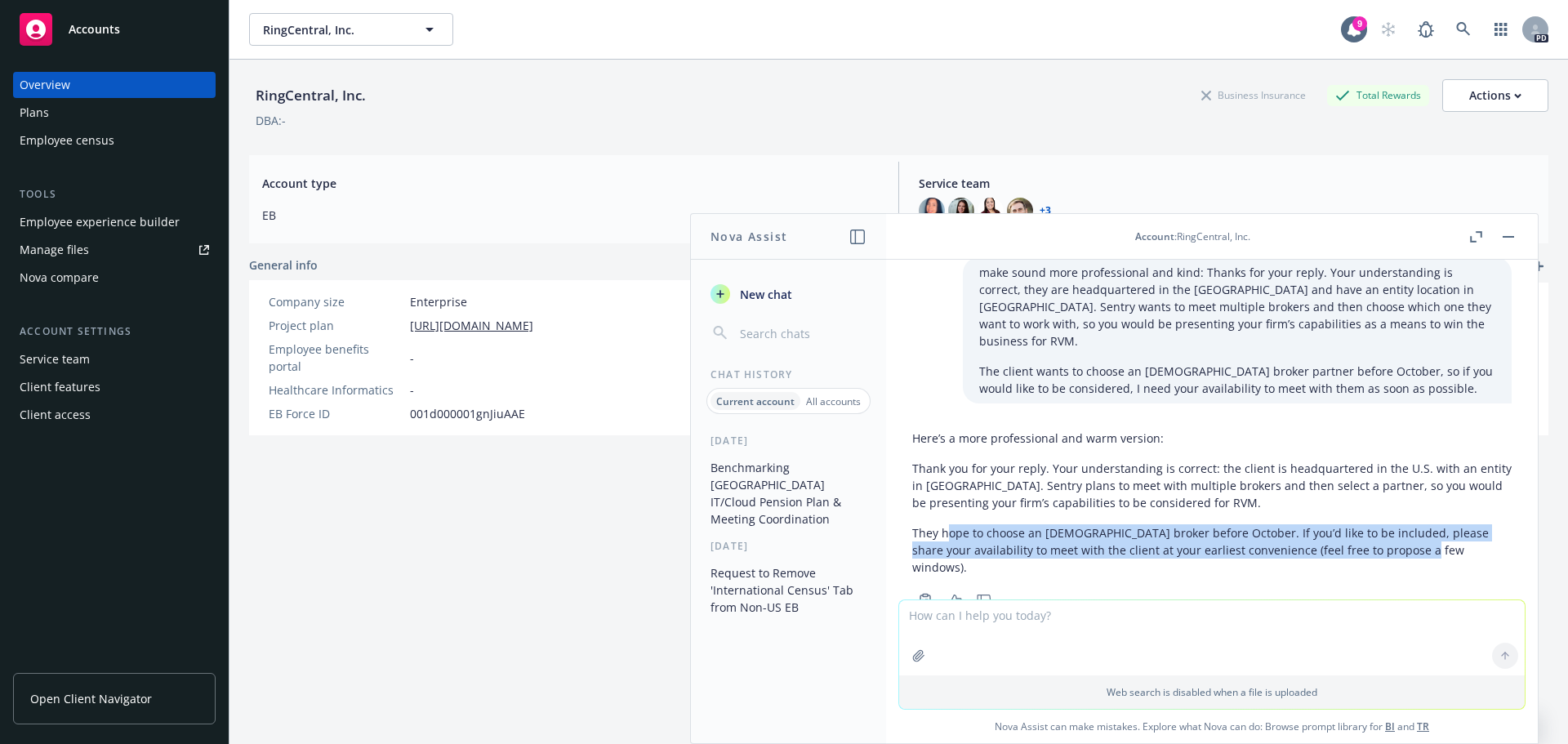
drag, startPoint x: 1424, startPoint y: 516, endPoint x: 949, endPoint y: 501, distance: 475.2
click at [949, 525] on p "They hope to choose an [DEMOGRAPHIC_DATA] broker before October. If you’d like …" at bounding box center [1212, 551] width 599 height 52
click at [1397, 525] on p "They hope to choose an [DEMOGRAPHIC_DATA] broker before October. If you’d like …" at bounding box center [1212, 551] width 599 height 52
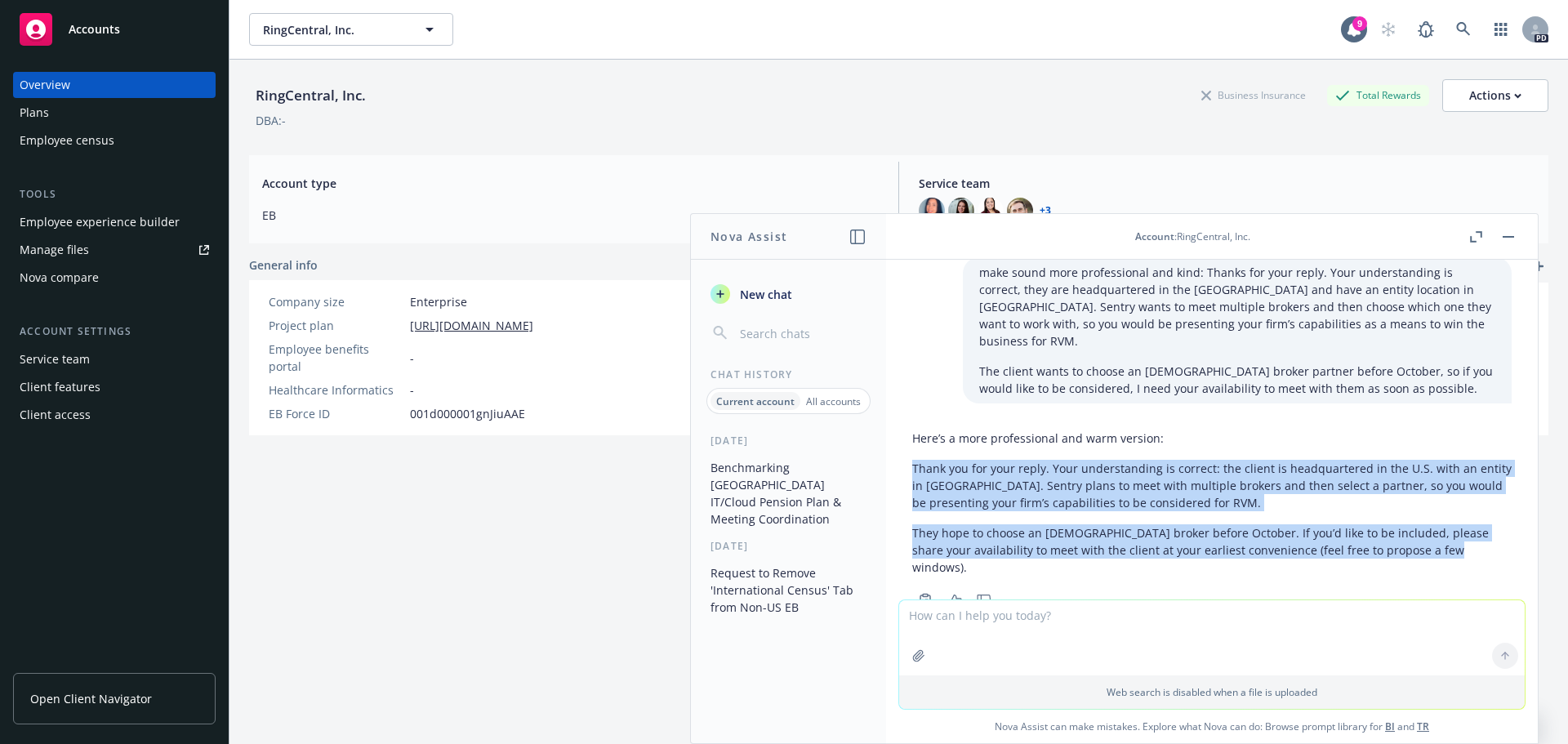
drag, startPoint x: 1444, startPoint y: 521, endPoint x: 908, endPoint y: 433, distance: 543.2
click at [908, 433] on div "Here’s a more professional and warm version: Thank you for your reply. Your und…" at bounding box center [1211, 517] width 625 height 188
copy div "Thank you for your reply. Your understanding is correct: the client is headquar…"
drag, startPoint x: 1302, startPoint y: 585, endPoint x: 1195, endPoint y: 574, distance: 107.6
click at [1302, 631] on div at bounding box center [1211, 641] width 625 height 20
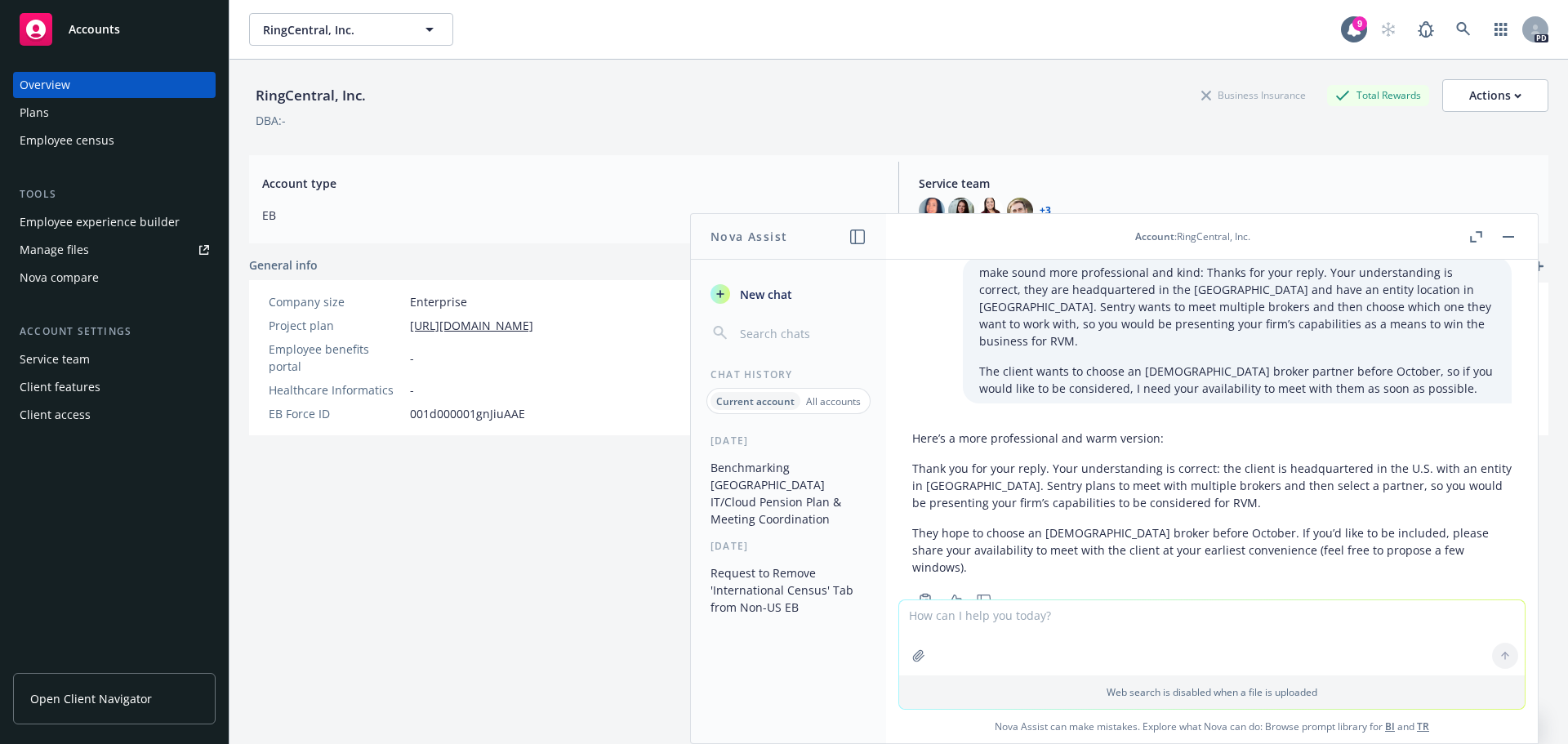
click at [336, 595] on div "RingCentral, Inc. Business Insurance Total Rewards Actions DBA: - Account type …" at bounding box center [899, 422] width 1300 height 724
click at [1049, 640] on textarea at bounding box center [1211, 637] width 625 height 75
paste textarea "I think I am filling it out correctly. I sent the link to my manager, but I bel…"
type textarea "make more concise: I think I am filling it out correctly. I sent the link to my…"
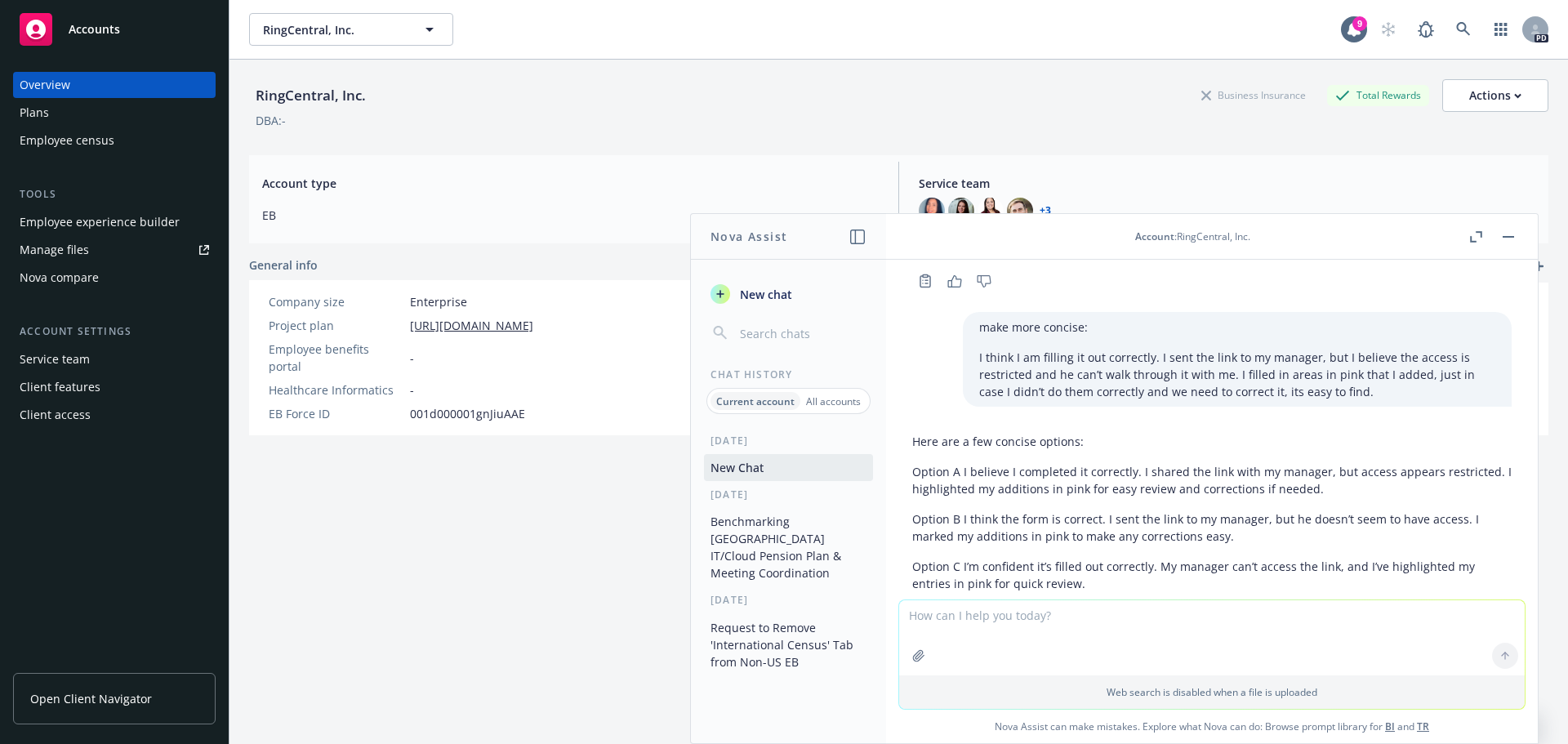
scroll to position [3766, 0]
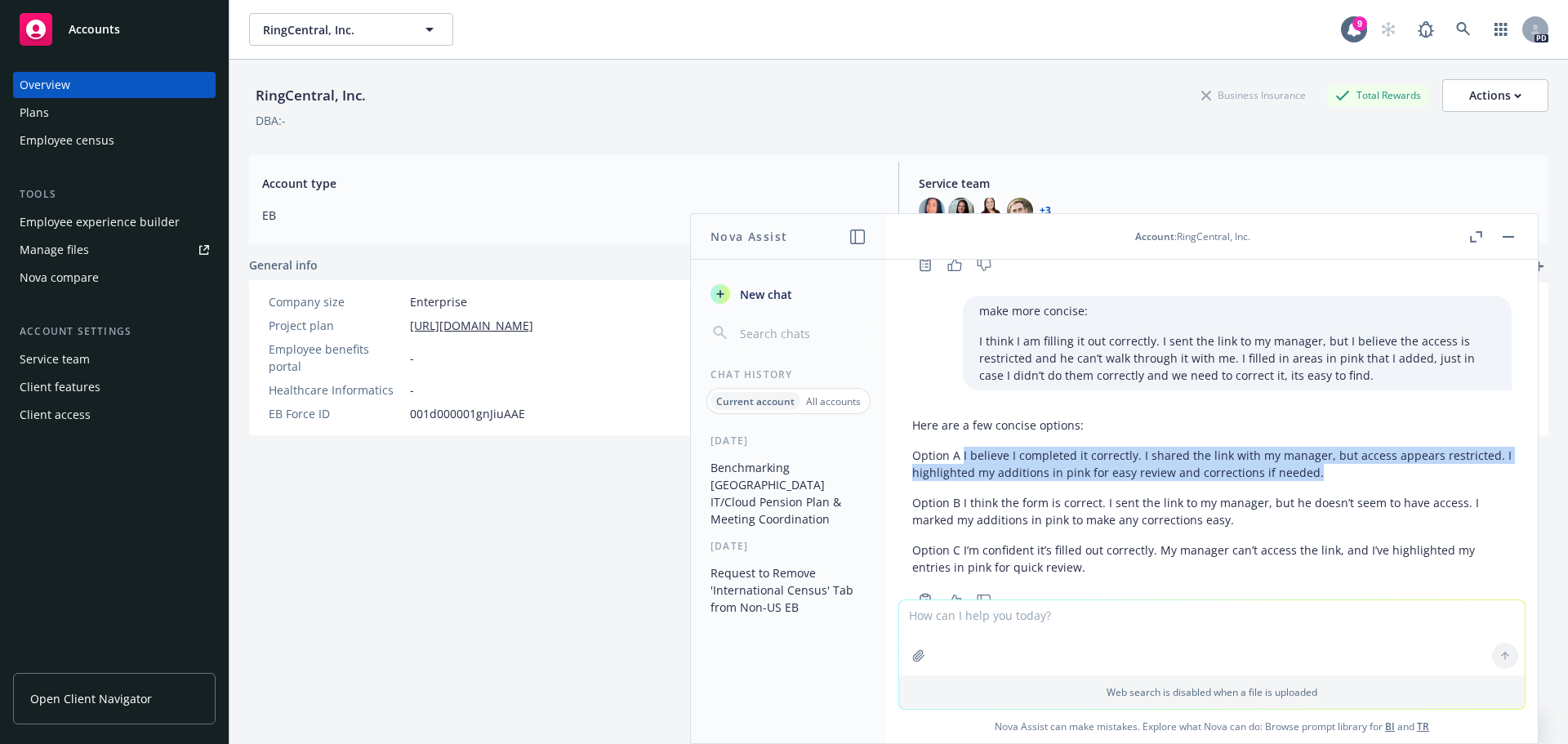
drag, startPoint x: 1319, startPoint y: 421, endPoint x: 963, endPoint y: 403, distance: 356.5
click at [963, 447] on p "Option A I believe I completed it correctly. I shared the link with my manager,…" at bounding box center [1212, 464] width 599 height 34
copy p "I believe I completed it correctly. I shared the link with my manager, but acce…"
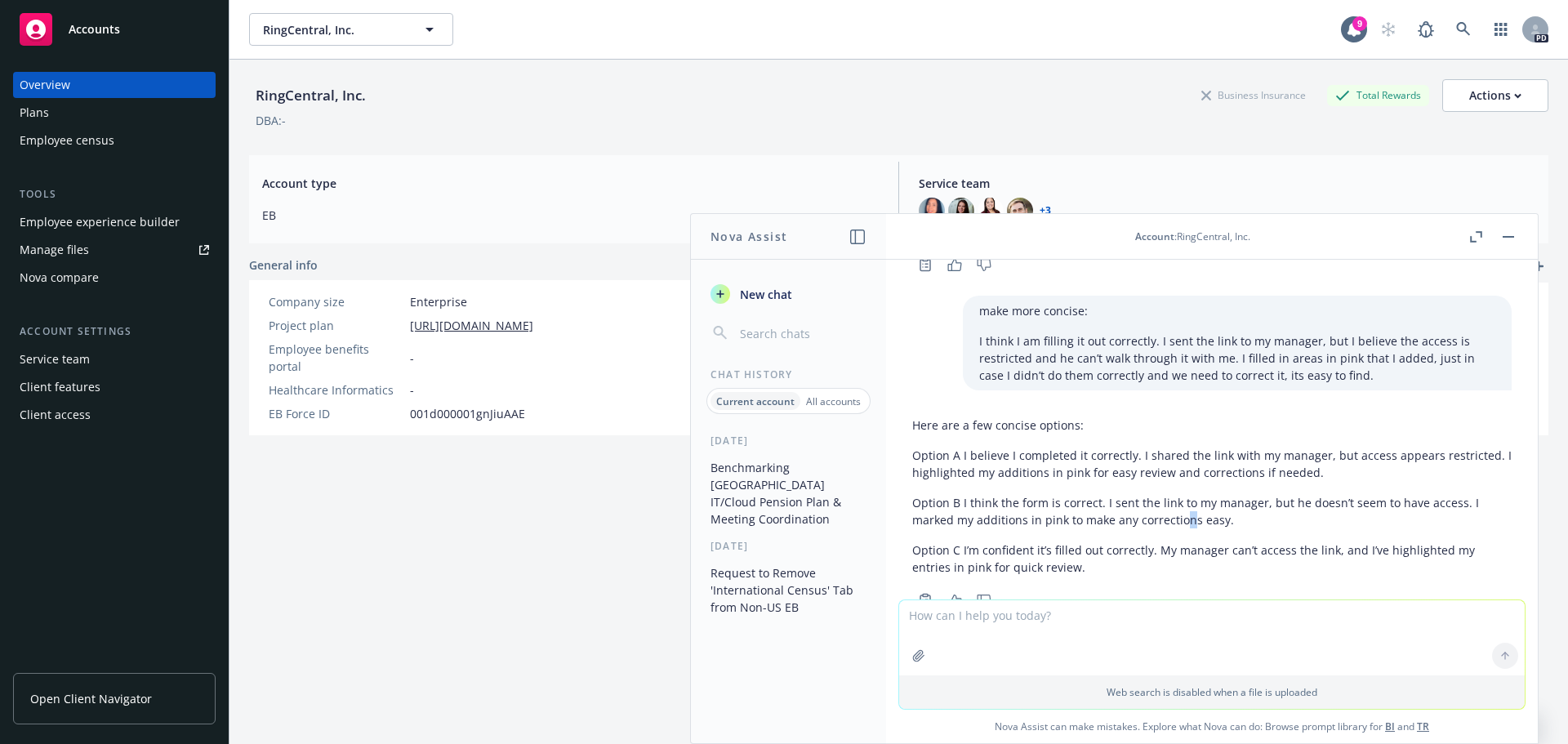
click at [1183, 494] on p "Option B I think the form is correct. I sent the link to my manager, but he doe…" at bounding box center [1212, 511] width 599 height 34
click at [411, 562] on div "RingCentral, Inc. Business Insurance Total Rewards Actions DBA: - Account type …" at bounding box center [899, 422] width 1300 height 724
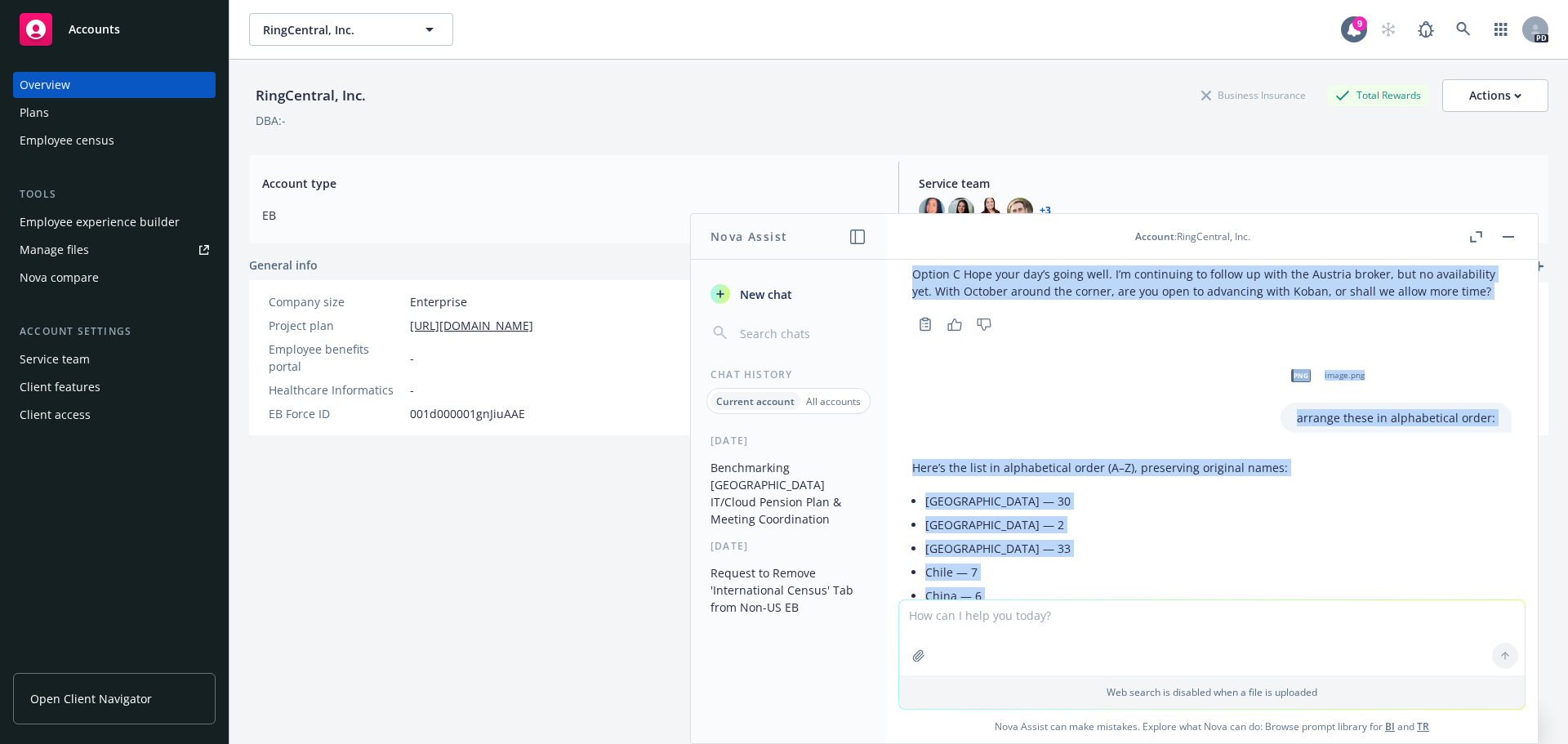
scroll to position [2310, 0]
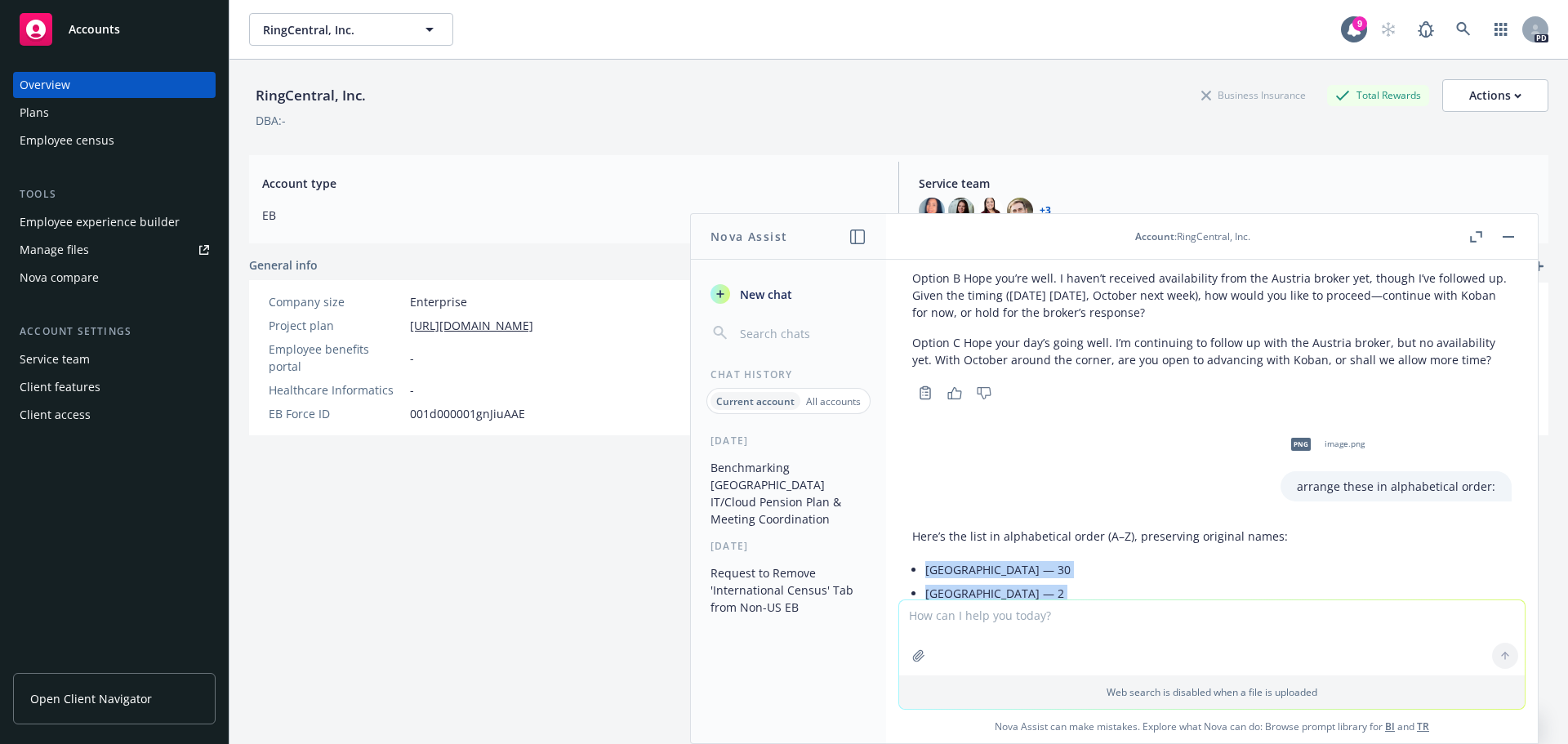
drag, startPoint x: 1047, startPoint y: 464, endPoint x: 921, endPoint y: 553, distance: 154.3
copy ul "[GEOGRAPHIC_DATA] — 30 [GEOGRAPHIC_DATA] — 2 [GEOGRAPHIC_DATA] — 33 [GEOGRAPHIC…"
click at [969, 645] on textarea at bounding box center [1211, 637] width 625 height 75
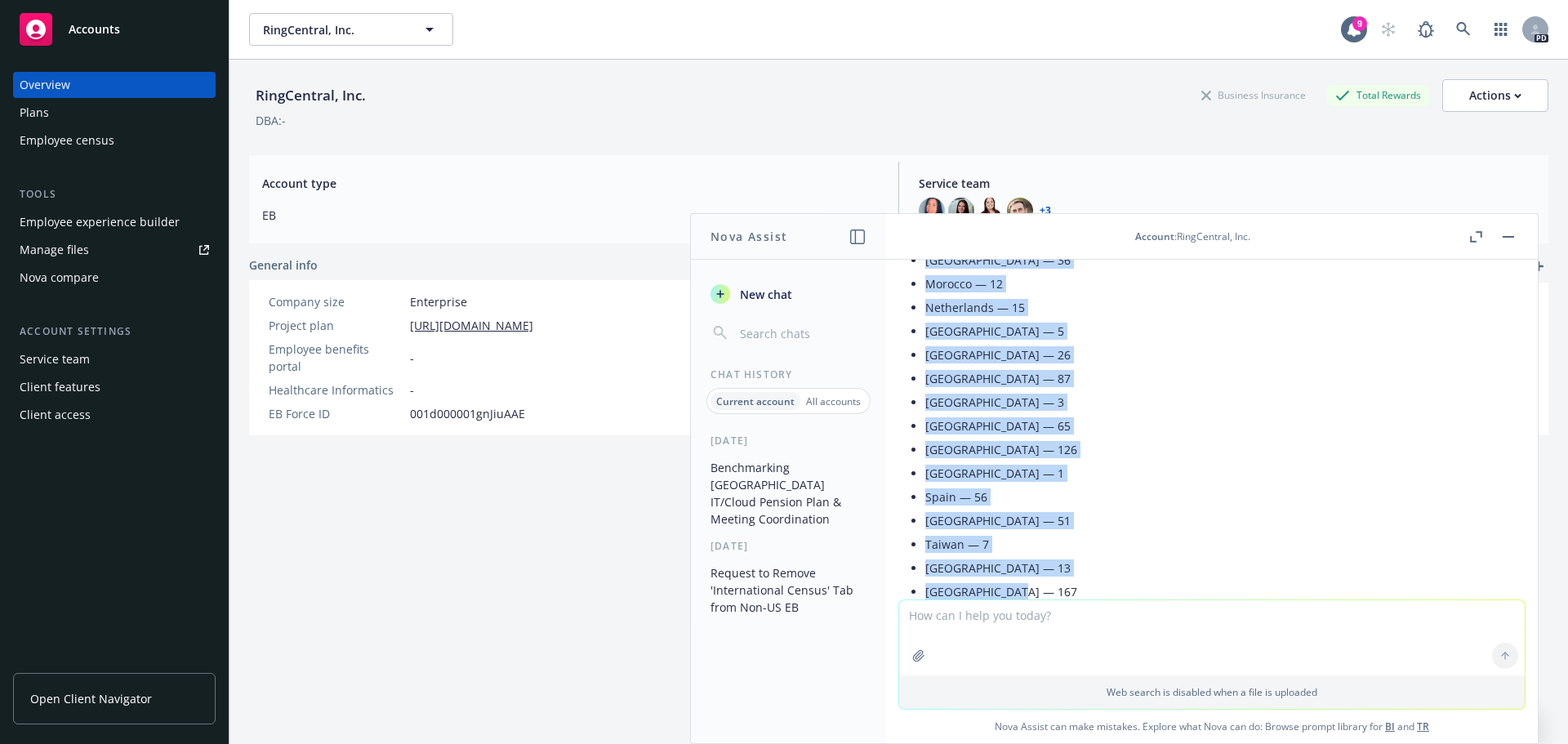
scroll to position [3030, 0]
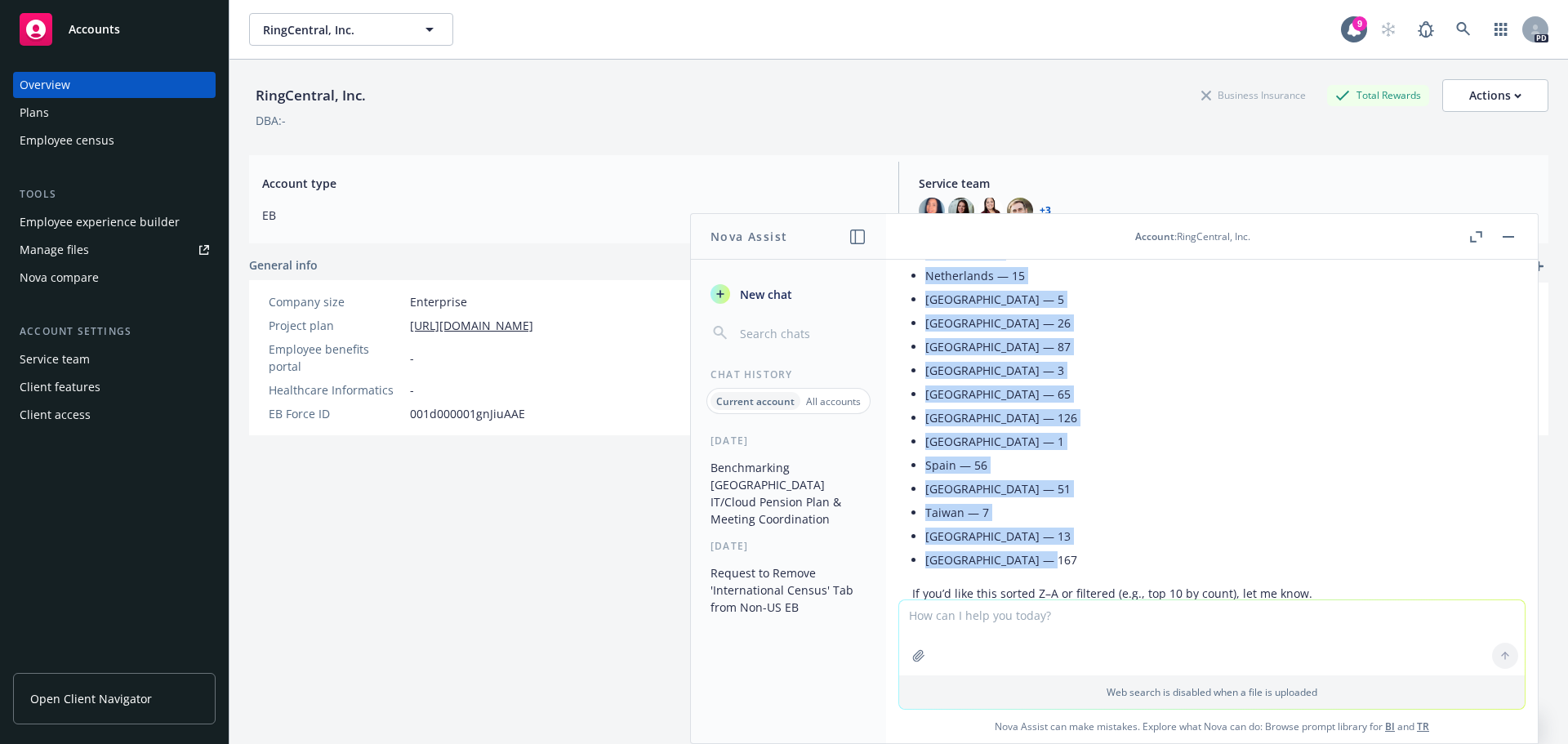
drag, startPoint x: 927, startPoint y: 468, endPoint x: 1050, endPoint y: 539, distance: 142.0
click at [1064, 541] on ul "[GEOGRAPHIC_DATA] — 30 [GEOGRAPHIC_DATA] — 2 [GEOGRAPHIC_DATA] — 33 [GEOGRAPHIC…" at bounding box center [1119, 204] width 387 height 734
copy ul "[GEOGRAPHIC_DATA] — 30 [GEOGRAPHIC_DATA] — 2 [GEOGRAPHIC_DATA] — 33 [GEOGRAPHIC…"
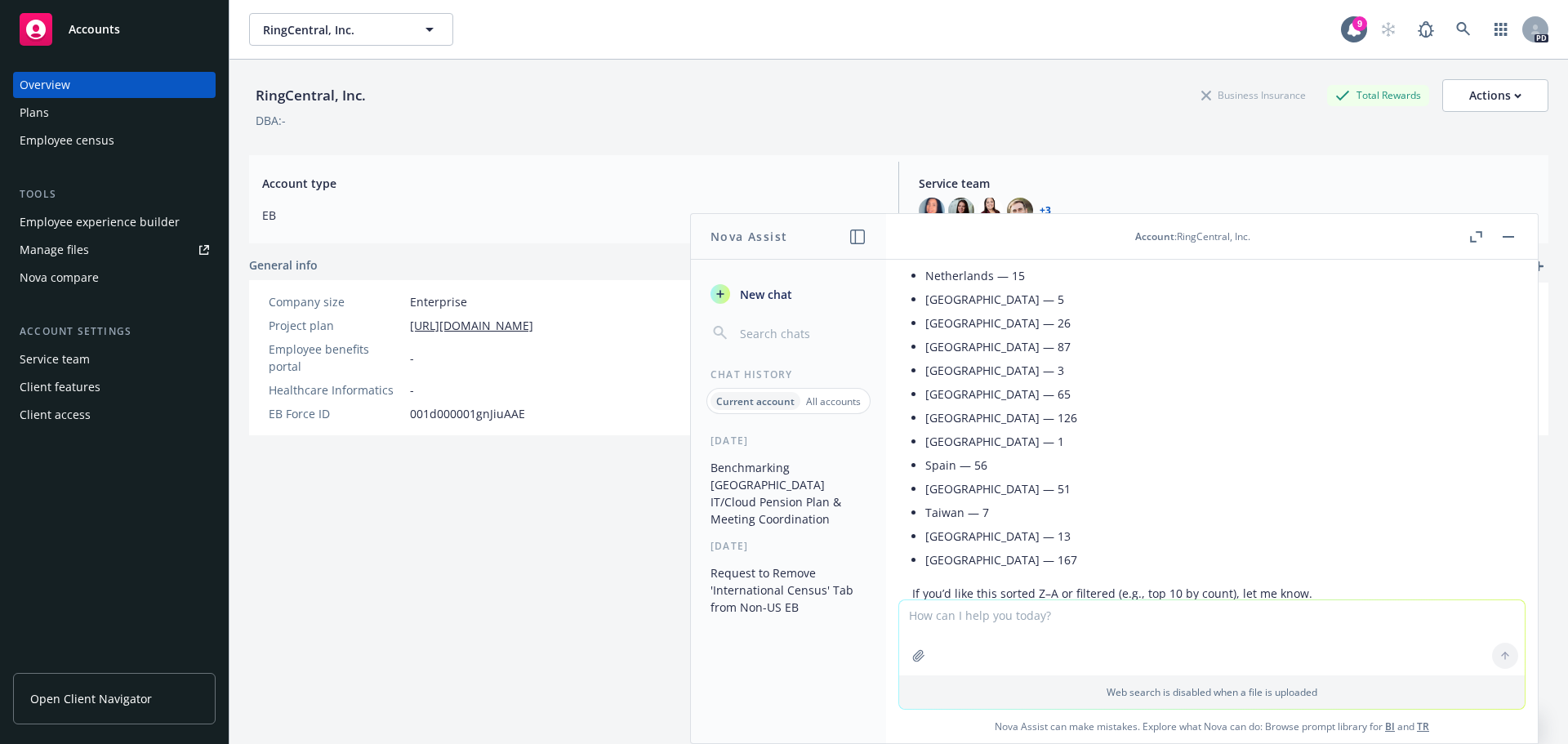
click at [935, 610] on textarea at bounding box center [1211, 637] width 625 height 75
paste textarea "[GEOGRAPHIC_DATA] — 30 [GEOGRAPHIC_DATA] — 2 [GEOGRAPHIC_DATA] — 33 [GEOGRAPHIC…"
type textarea "[GEOGRAPHIC_DATA] — 30 [GEOGRAPHIC_DATA] — 2 [GEOGRAPHIC_DATA] — 33 [GEOGRAPHIC…"
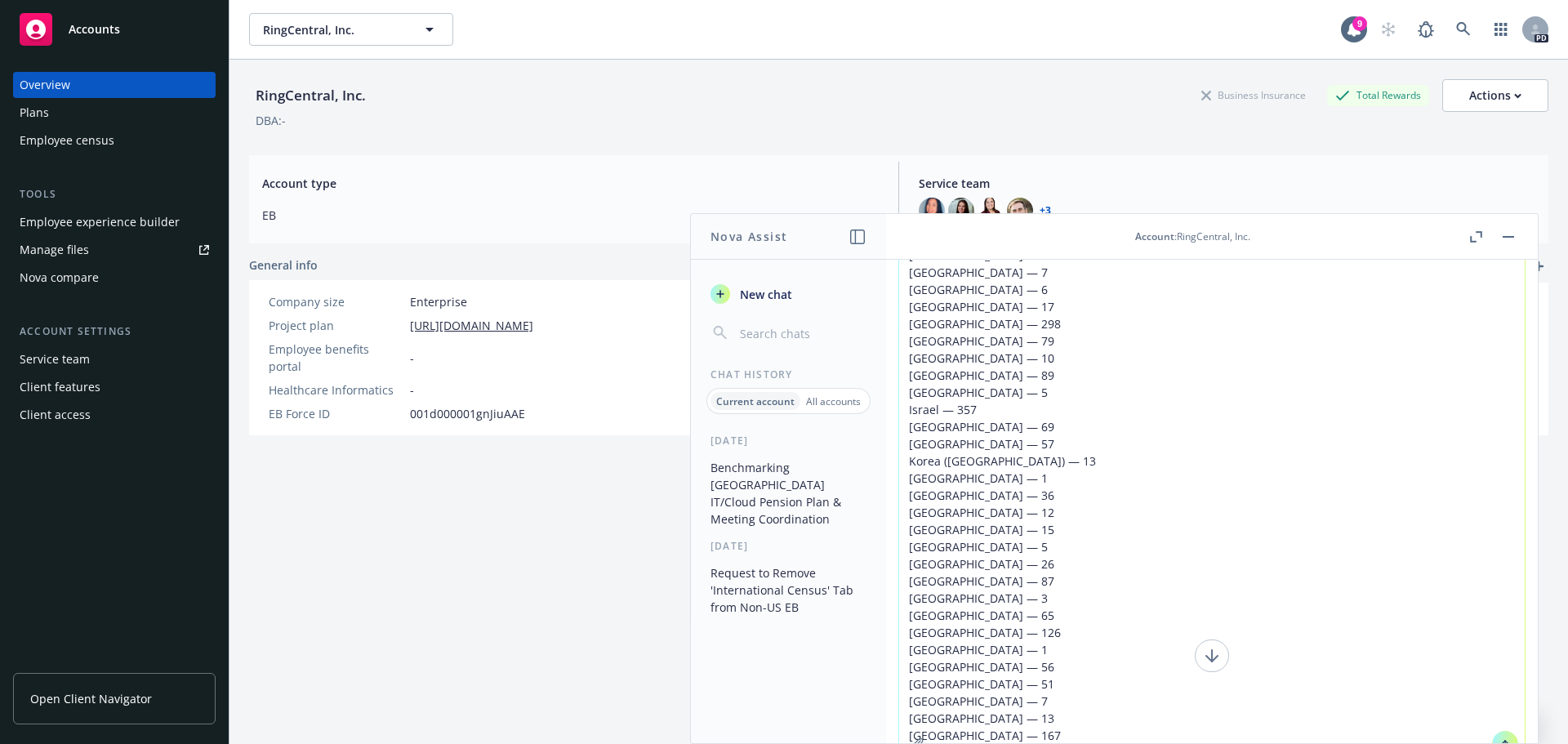
scroll to position [0, 0]
click at [907, 326] on textarea "[GEOGRAPHIC_DATA] — 30 [GEOGRAPHIC_DATA] — 2 [GEOGRAPHIC_DATA] — 33 [GEOGRAPHIC…" at bounding box center [1211, 539] width 625 height 558
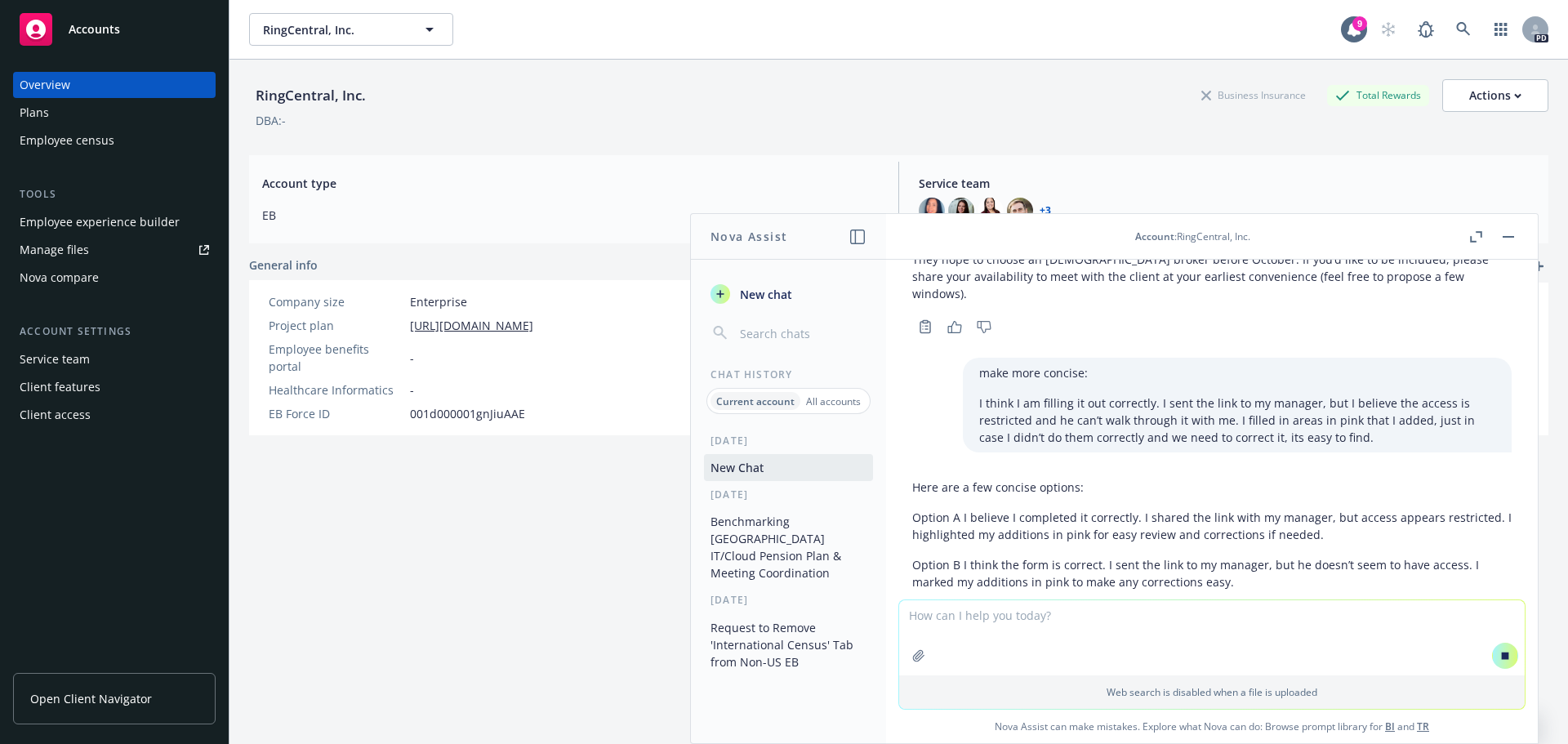
scroll to position [3683, 0]
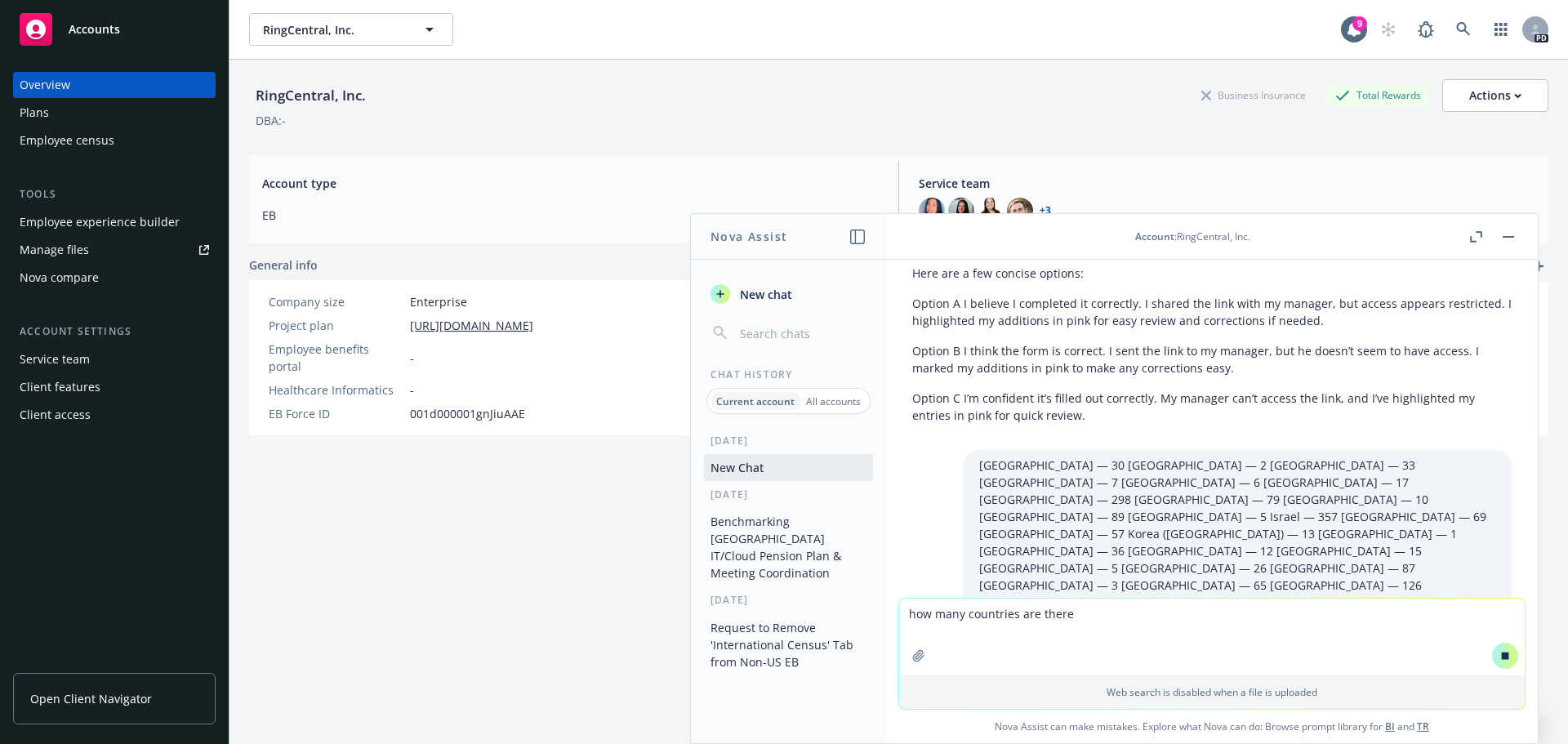
click at [1071, 616] on textarea "how many countries are there" at bounding box center [1211, 636] width 625 height 77
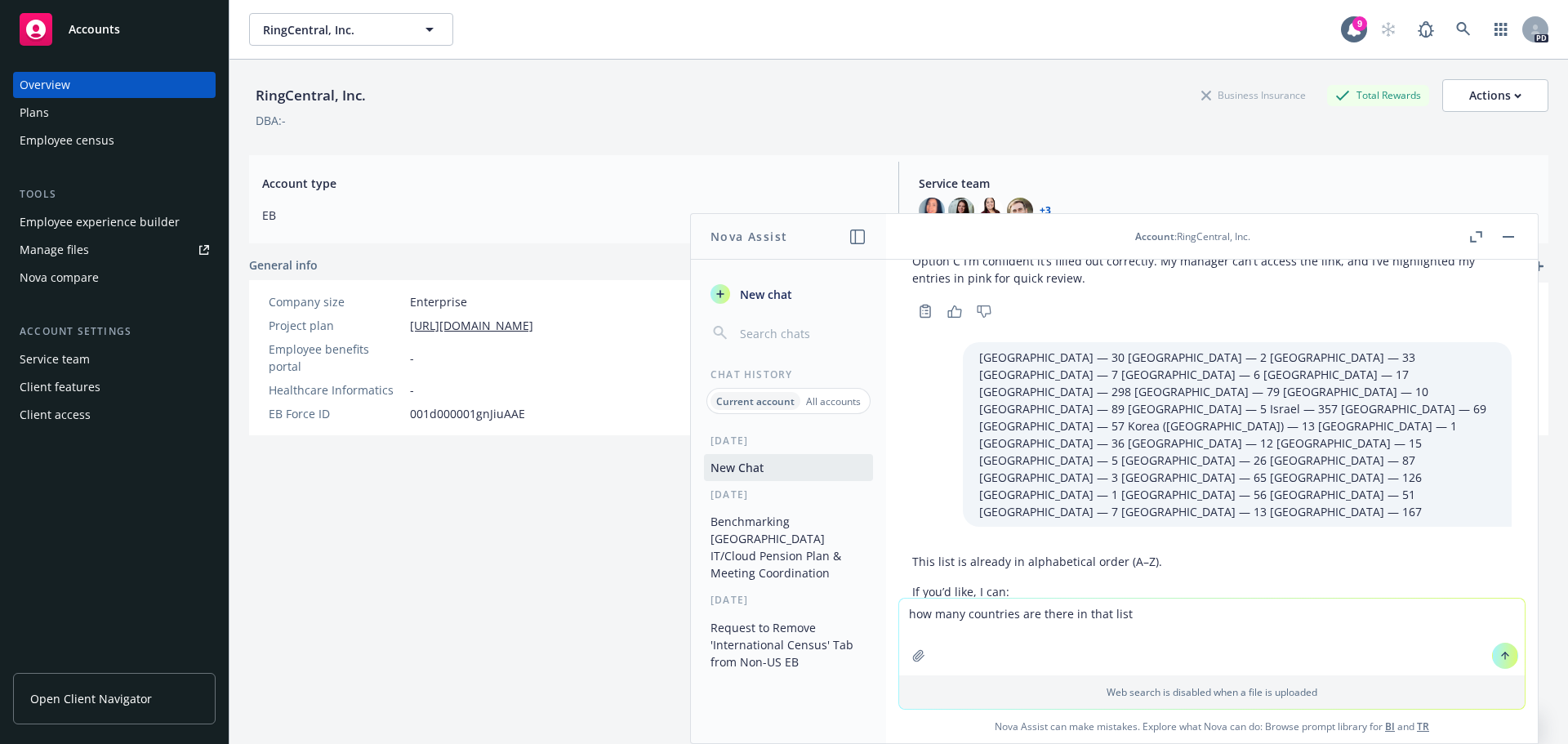
scroll to position [4097, 0]
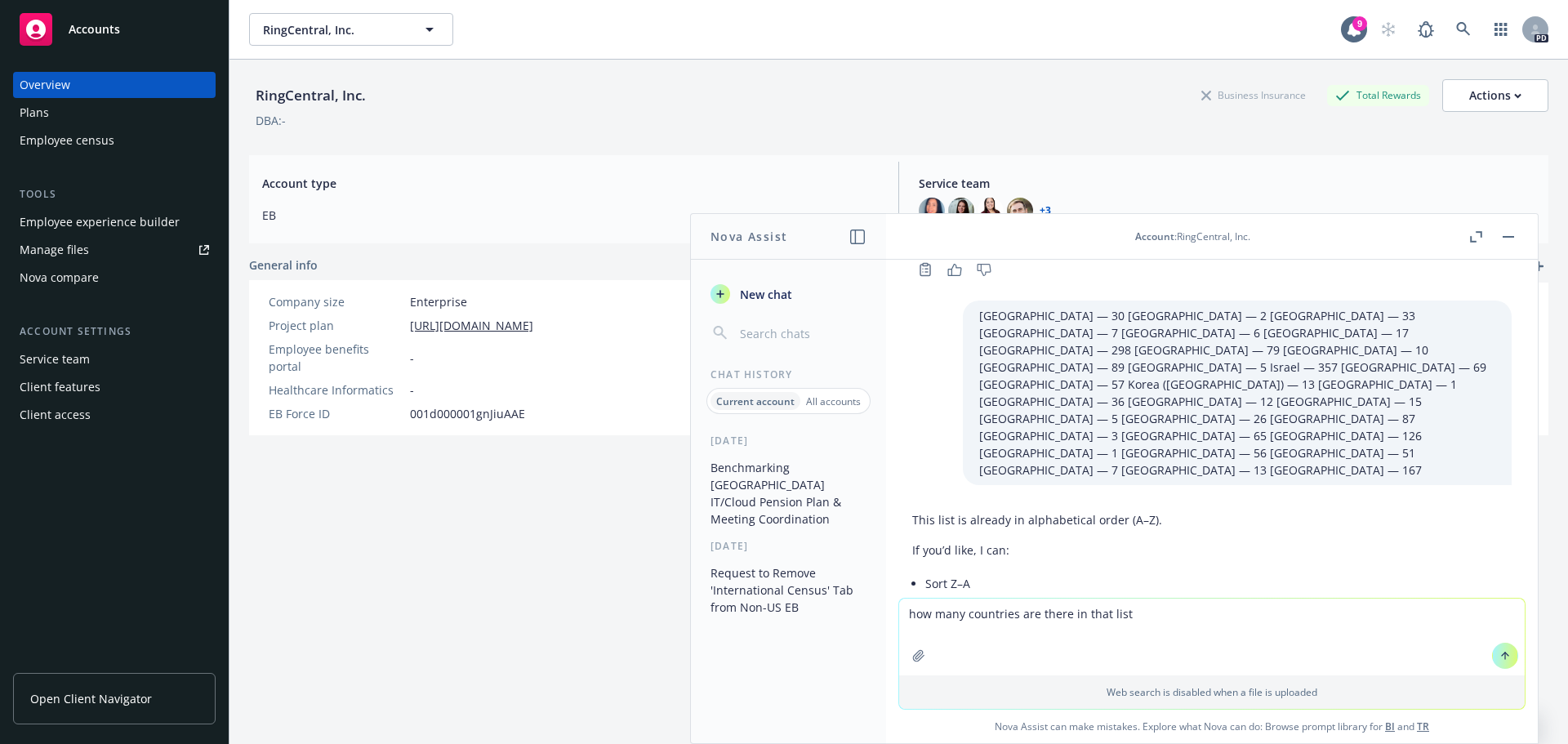
click at [1169, 624] on textarea "how many countries are there in that list" at bounding box center [1211, 636] width 625 height 77
click at [1130, 623] on textarea "how many countries are there in that list" at bounding box center [1211, 636] width 625 height 77
type textarea "how many countries are there in that list"
click at [1507, 661] on button at bounding box center [1505, 655] width 26 height 26
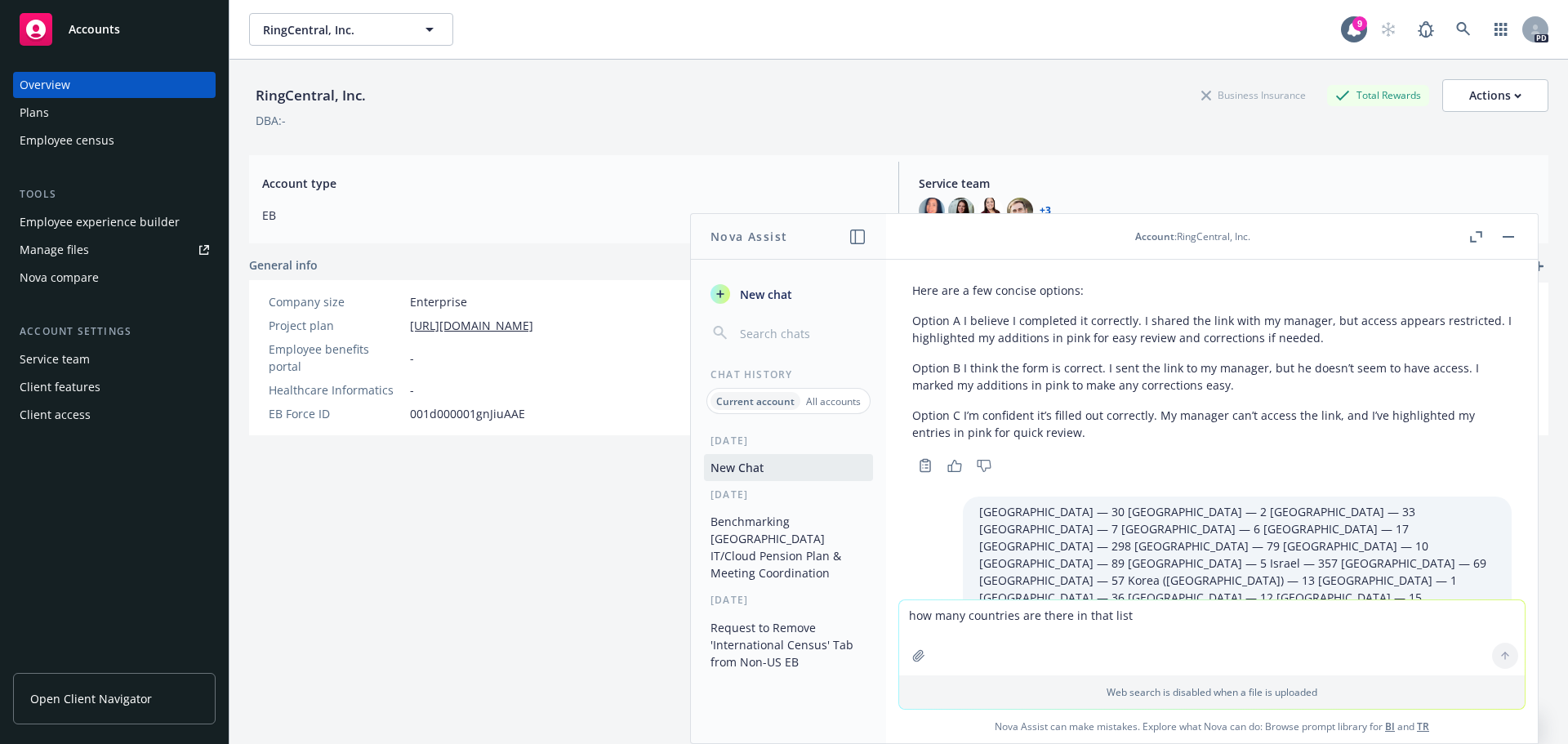
scroll to position [4225, 0]
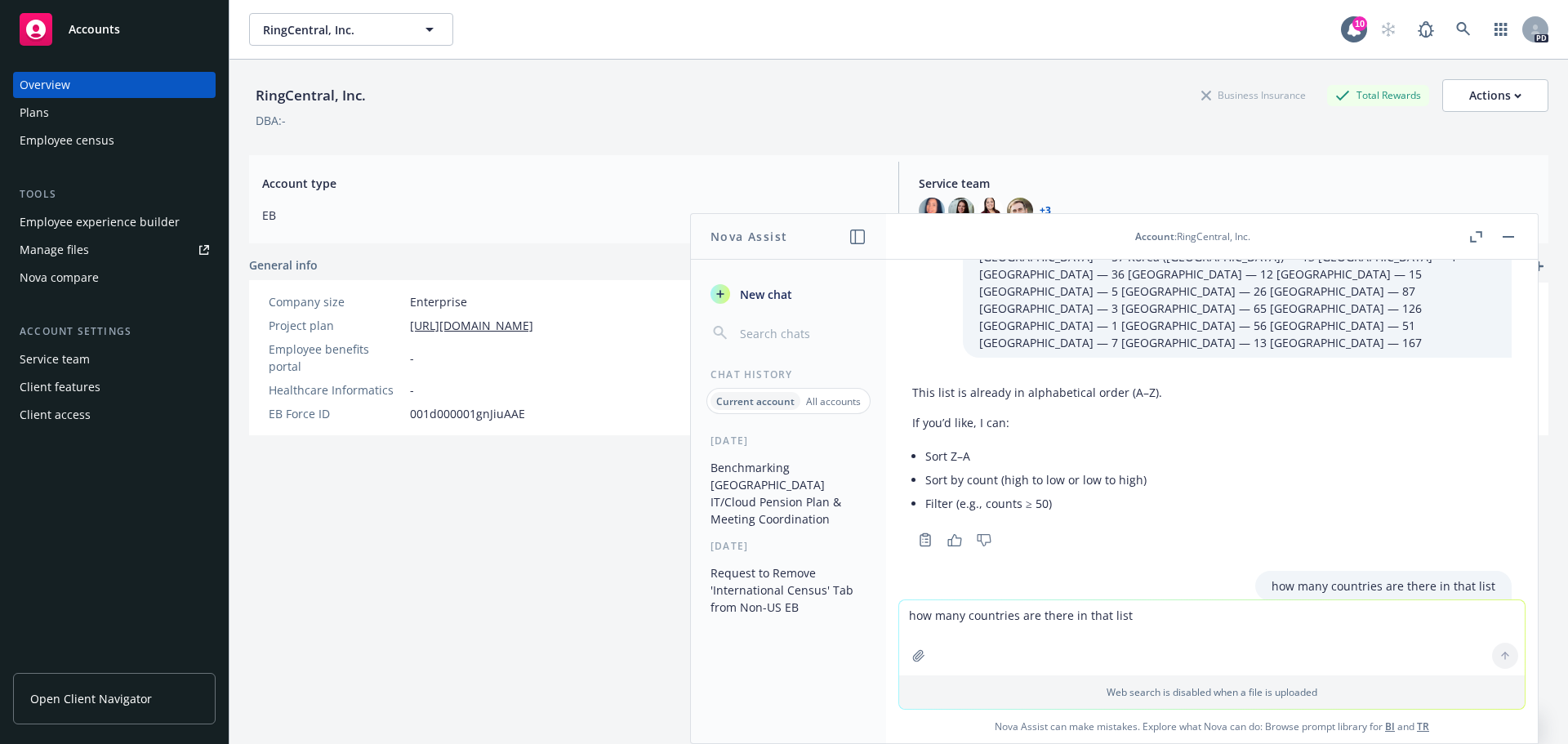
click at [518, 475] on div "RingCentral, Inc. Business Insurance Total Rewards Actions DBA: - Account type …" at bounding box center [899, 422] width 1300 height 724
click at [1061, 624] on textarea "how many countries are there in that list" at bounding box center [1211, 637] width 625 height 75
type textarea "what is 1/6th as a %"
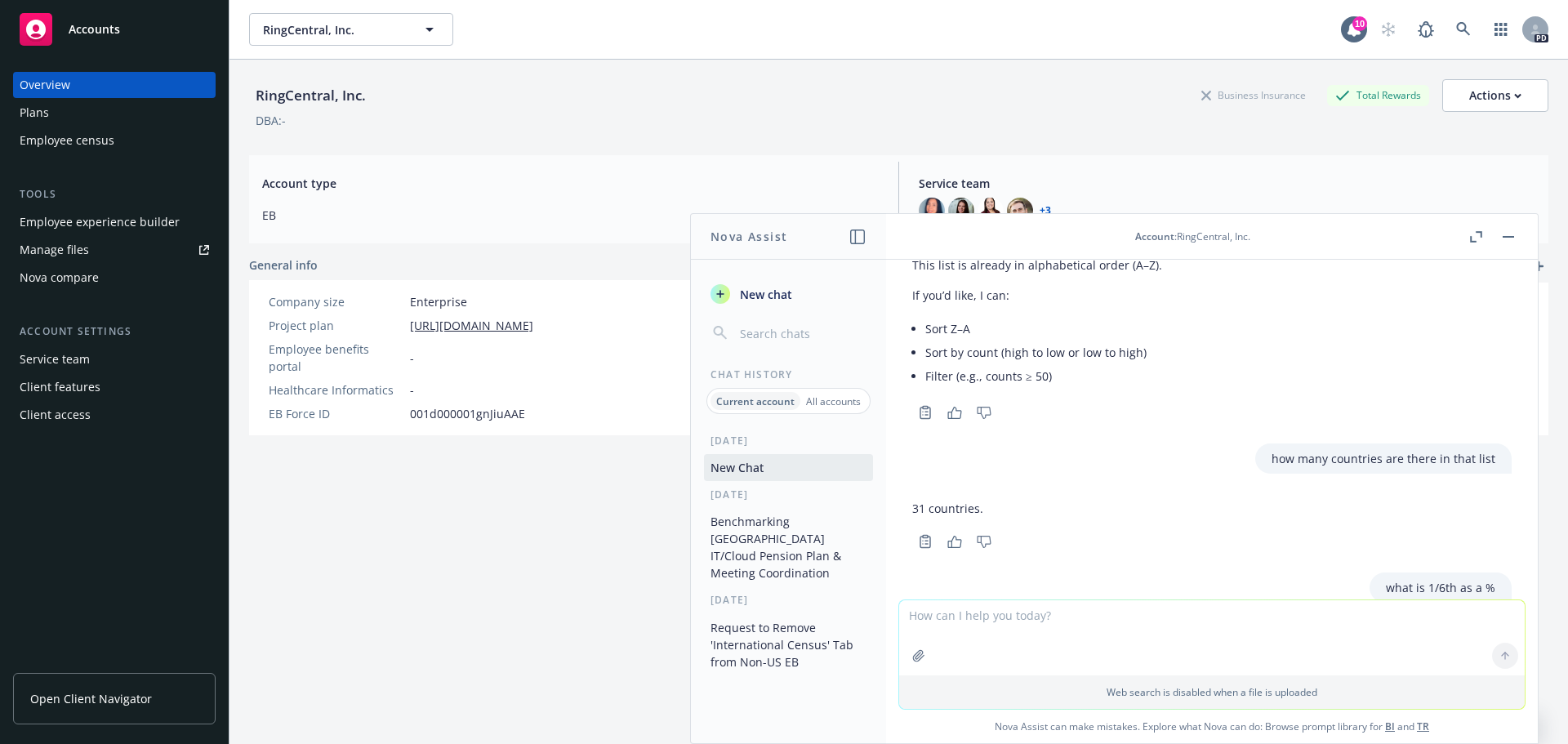
scroll to position [4353, 0]
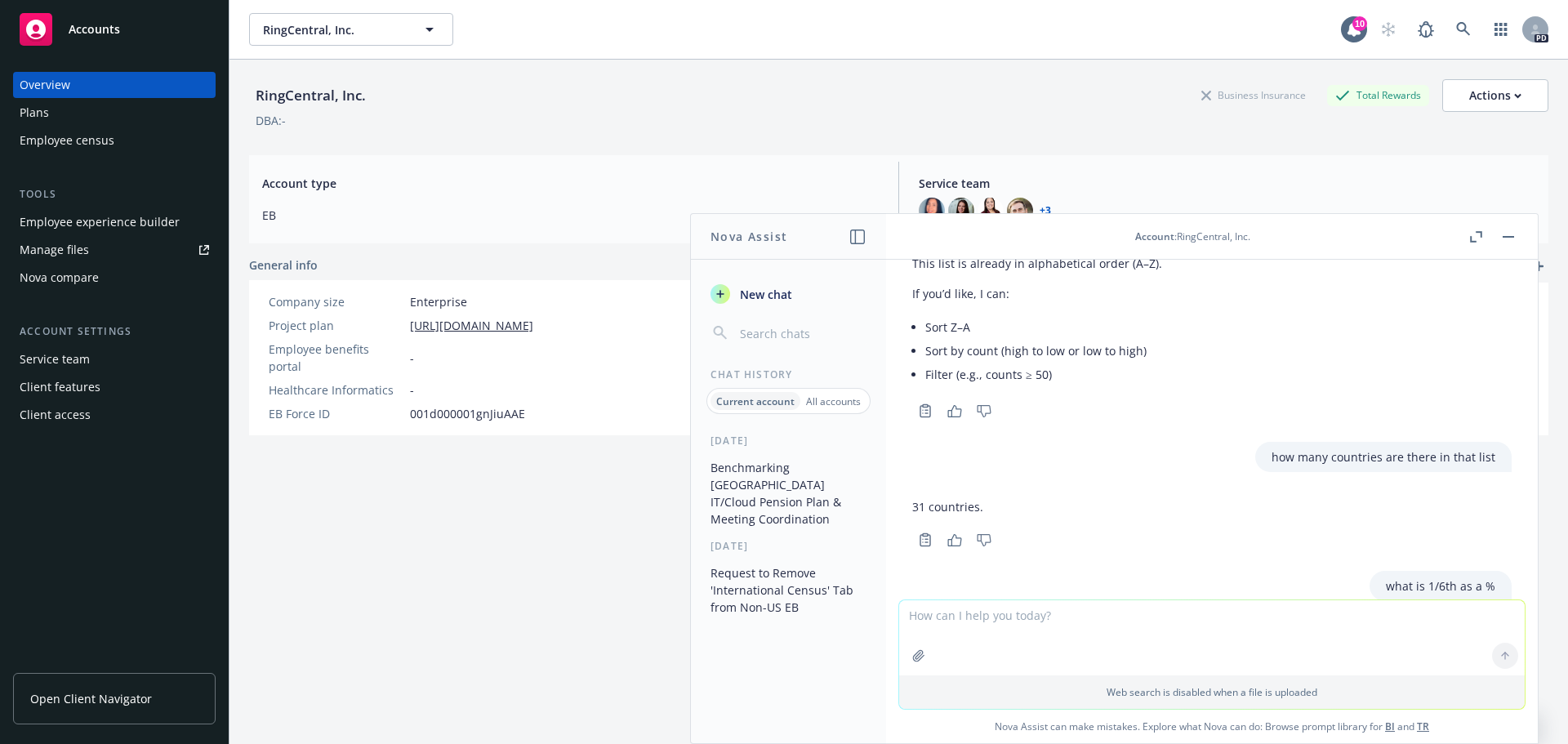
click at [538, 505] on div "RingCentral, Inc. Business Insurance Total Rewards Actions DBA: - Account type …" at bounding box center [899, 422] width 1300 height 724
